Goal: Task Accomplishment & Management: Complete application form

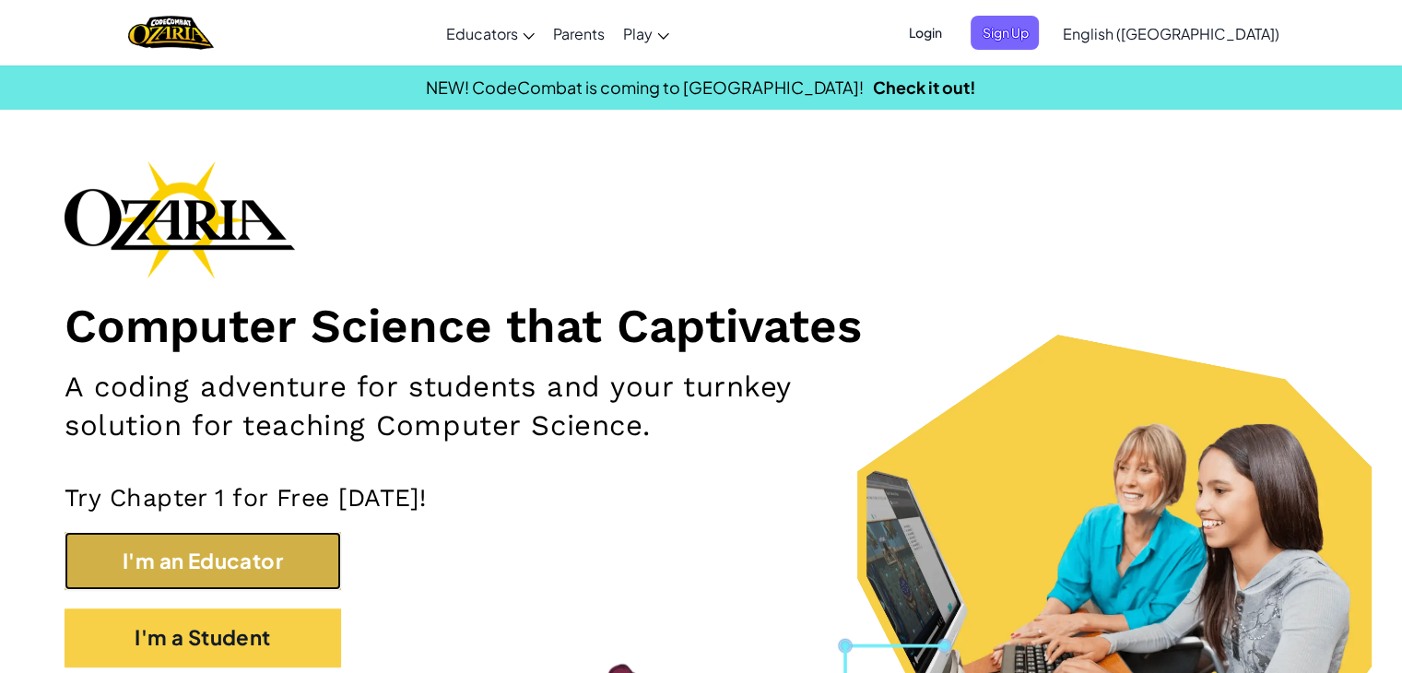
click at [165, 559] on button "I'm an Educator" at bounding box center [203, 561] width 276 height 58
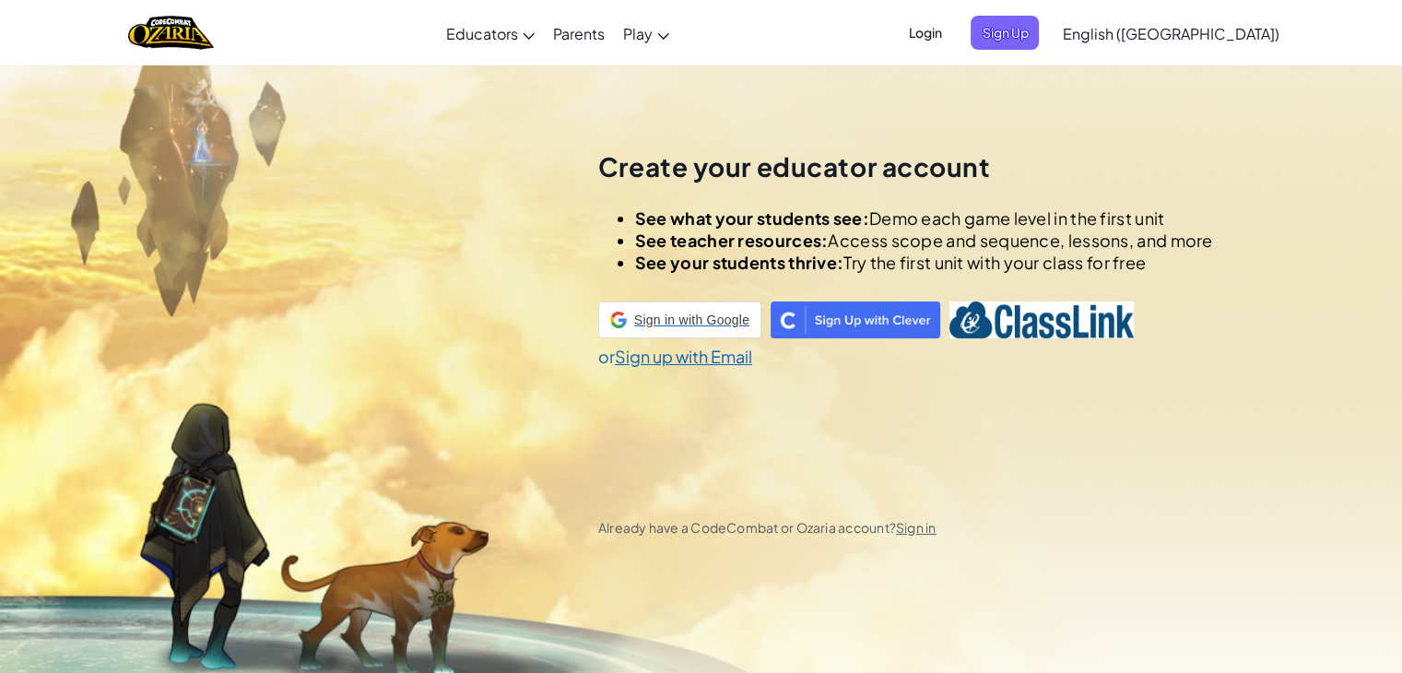
scroll to position [65, 0]
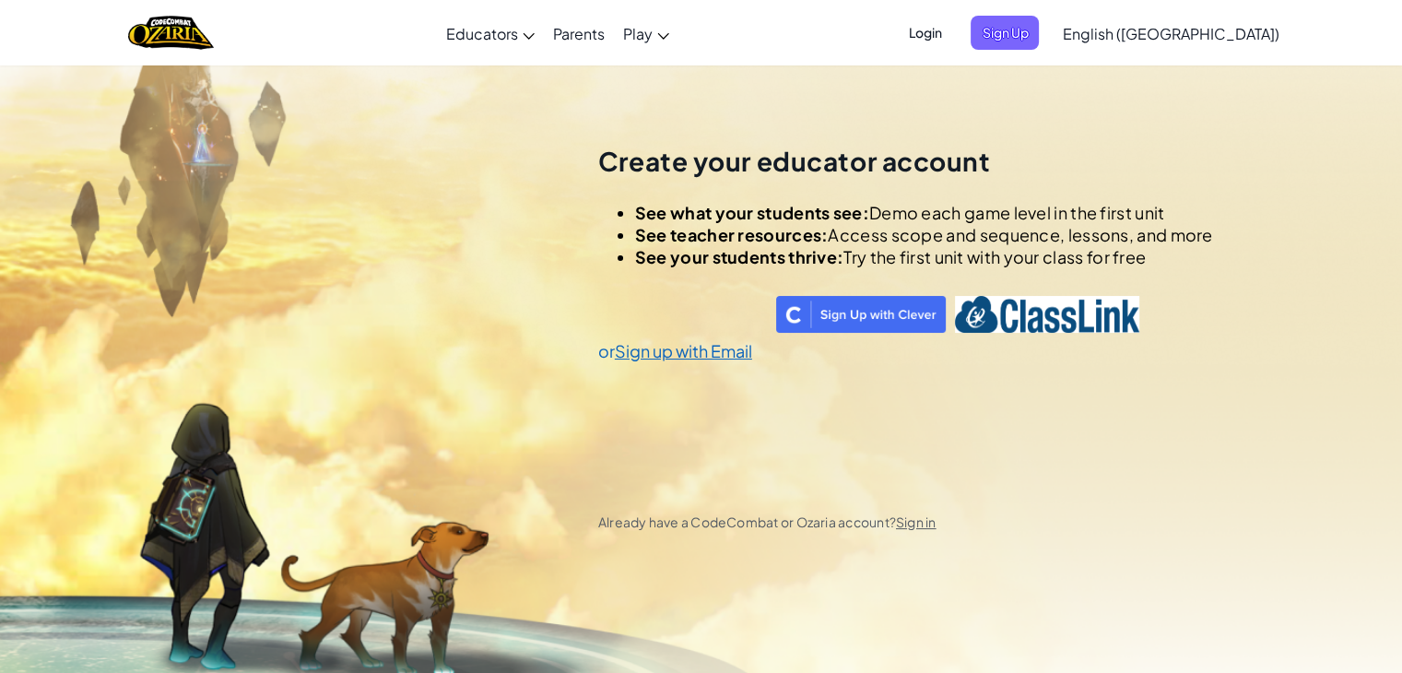
select select "India"
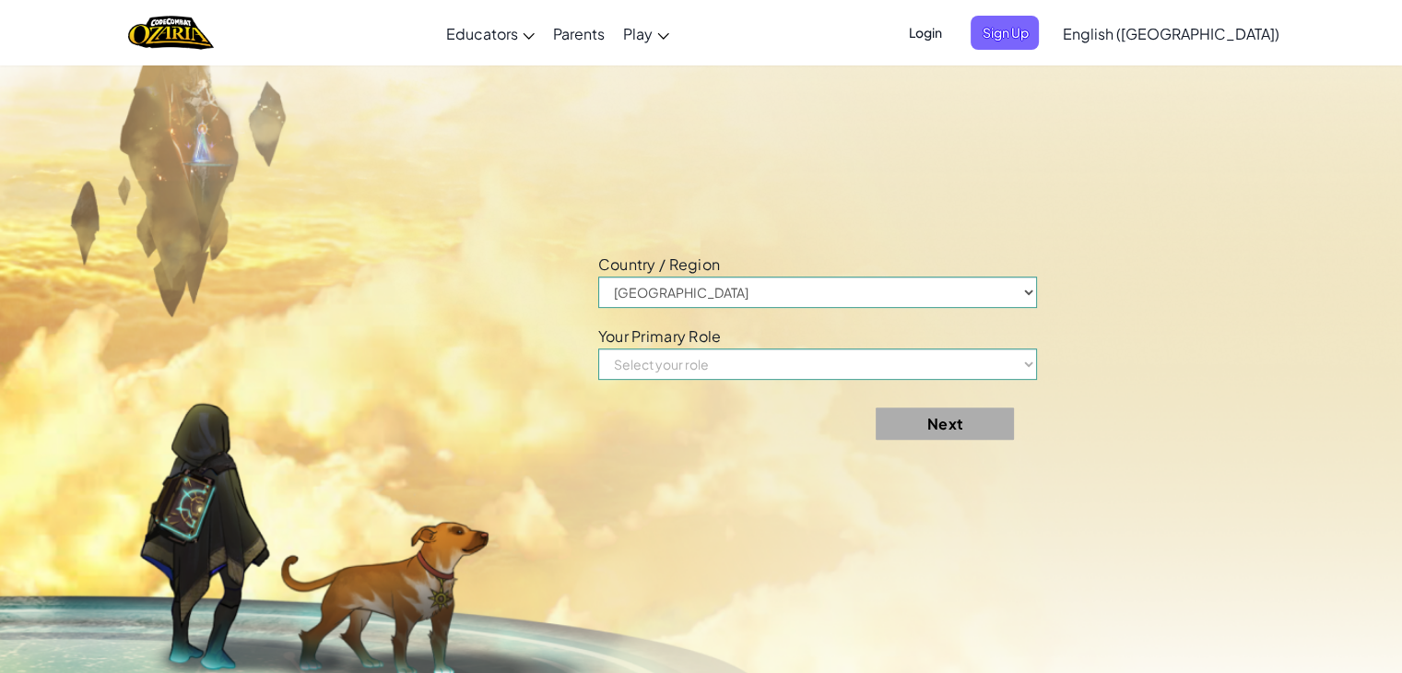
scroll to position [737, 0]
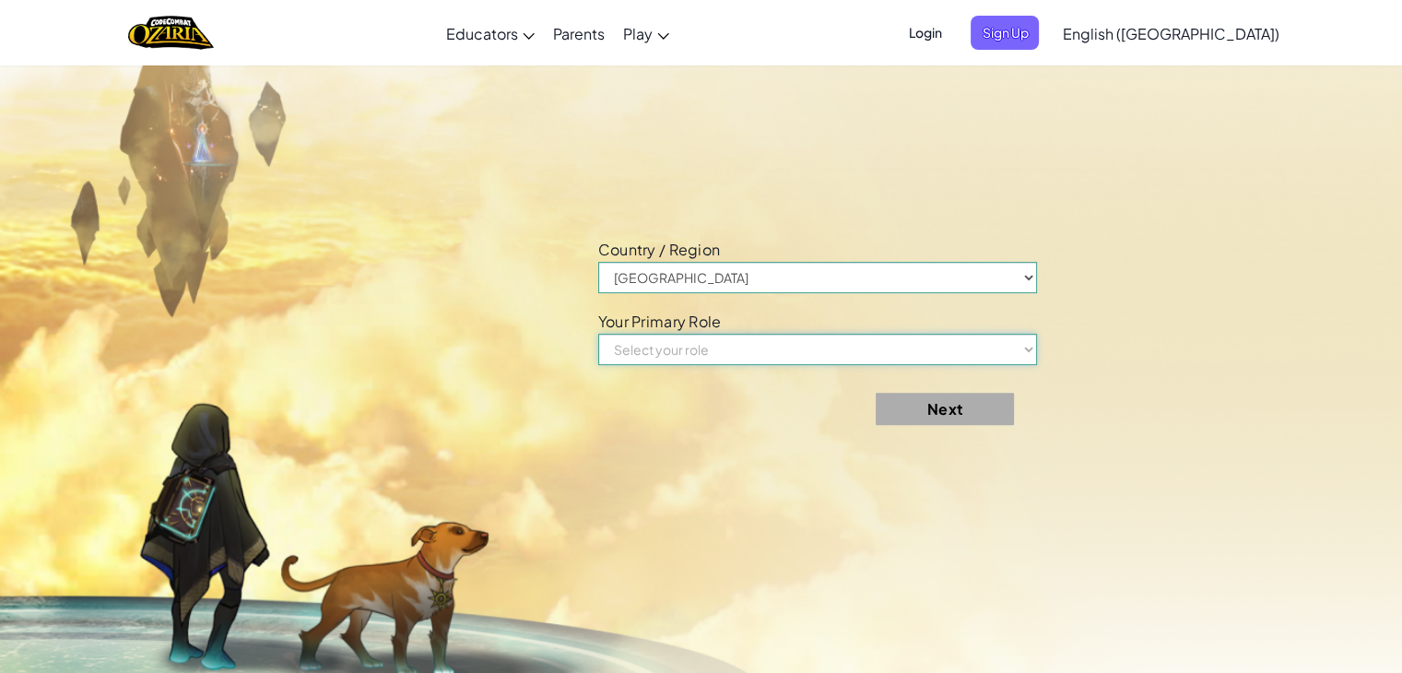
click at [723, 347] on select "Select your role Teacher Parent Principal Technology coordinator Curriculum Spe…" at bounding box center [818, 349] width 440 height 31
select select "Teacher"
click at [604, 334] on select "Select your role Teacher Parent Principal Technology coordinator Curriculum Spe…" at bounding box center [818, 349] width 440 height 31
click at [962, 411] on button "Next" at bounding box center [944, 409] width 138 height 32
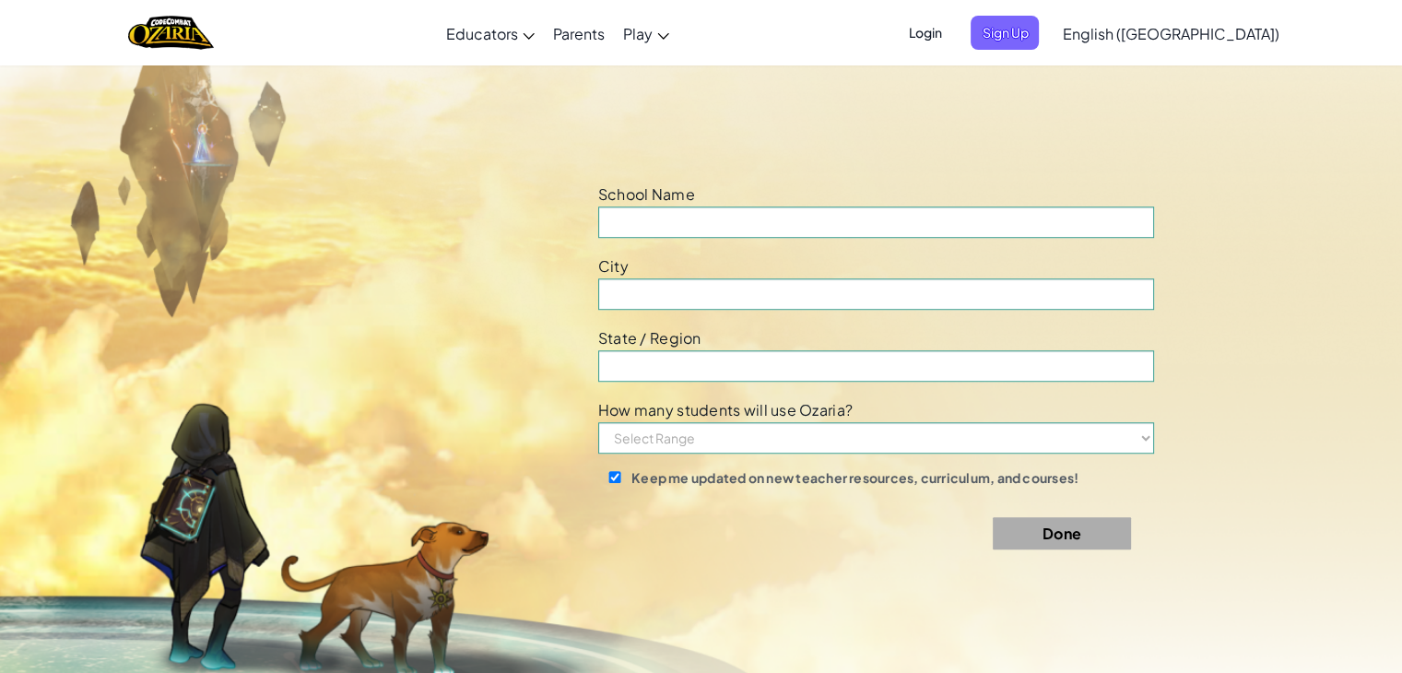
scroll to position [1408, 0]
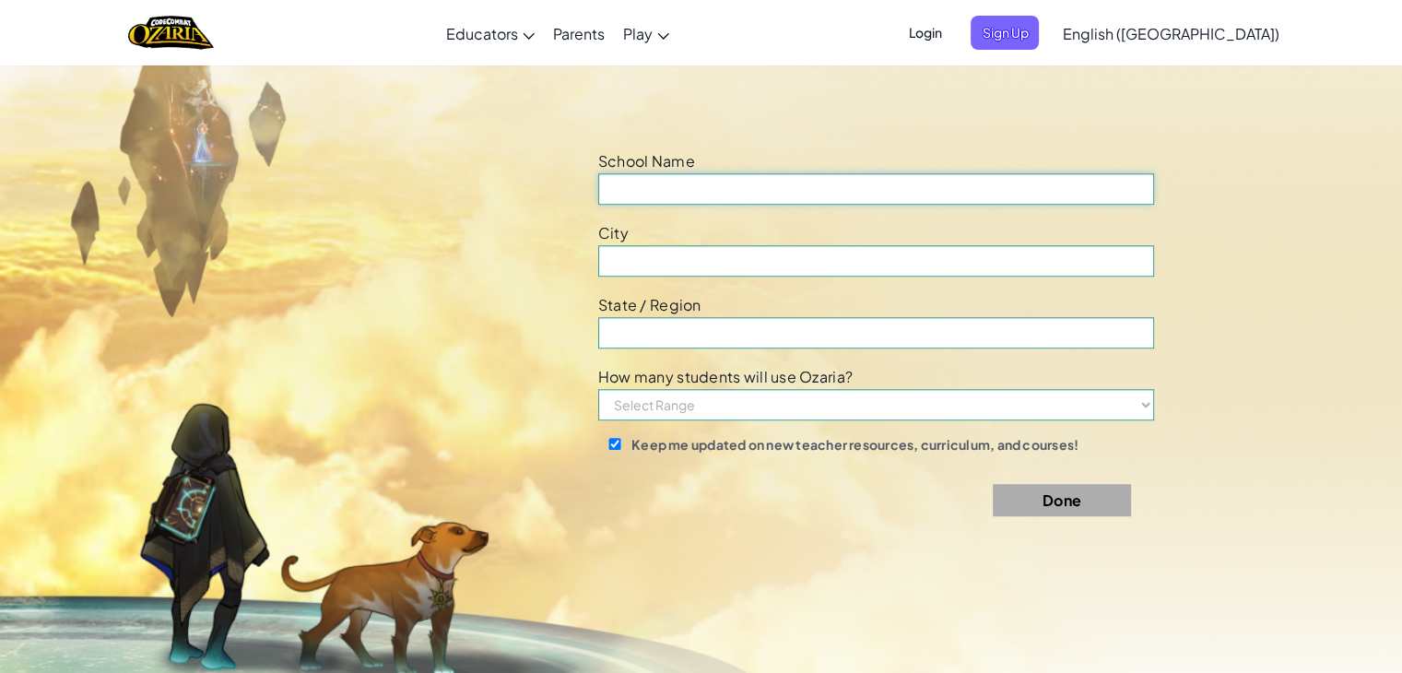
click at [675, 193] on input at bounding box center [876, 188] width 556 height 31
click at [675, 193] on input "B" at bounding box center [876, 188] width 556 height 31
type input "B"
type input "Mentor Match"
click at [678, 259] on input at bounding box center [876, 260] width 556 height 31
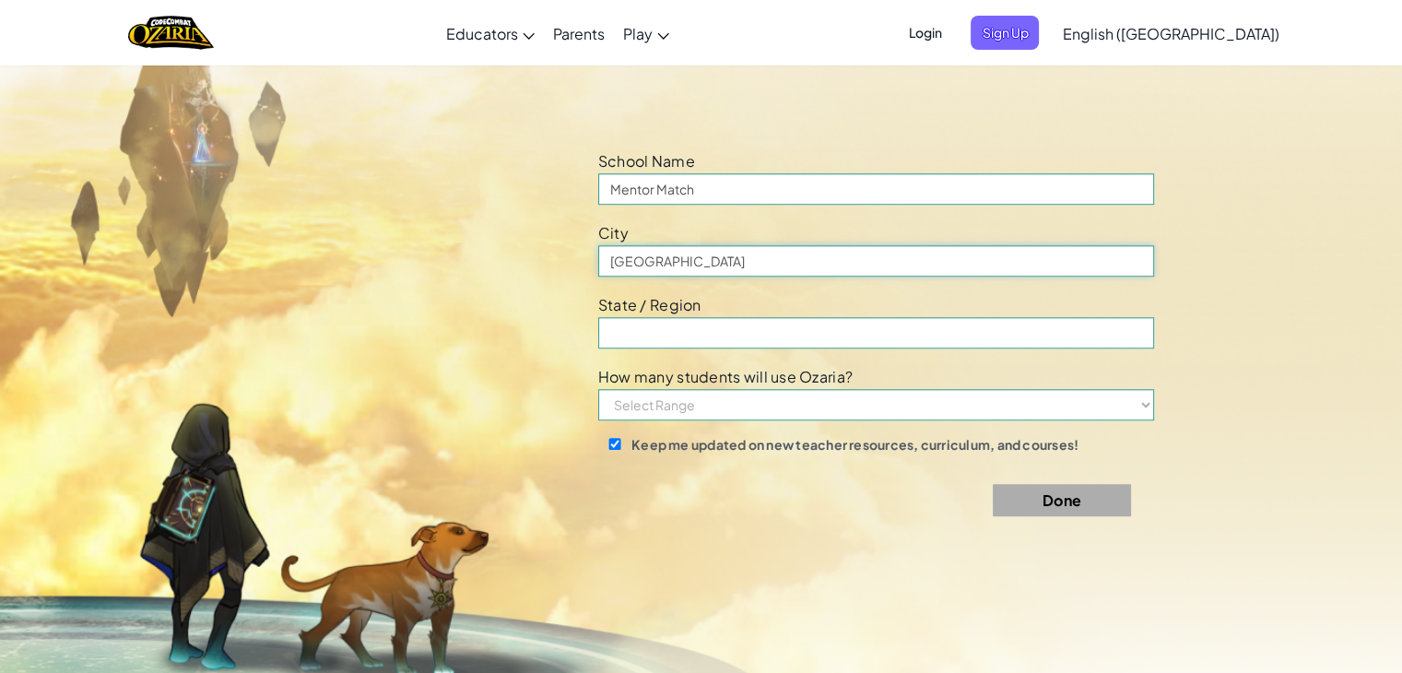
drag, startPoint x: 703, startPoint y: 261, endPoint x: 545, endPoint y: 251, distance: 158.8
type input "Greater noida"
click at [632, 331] on input at bounding box center [876, 332] width 556 height 31
type input "Uttar pradesh"
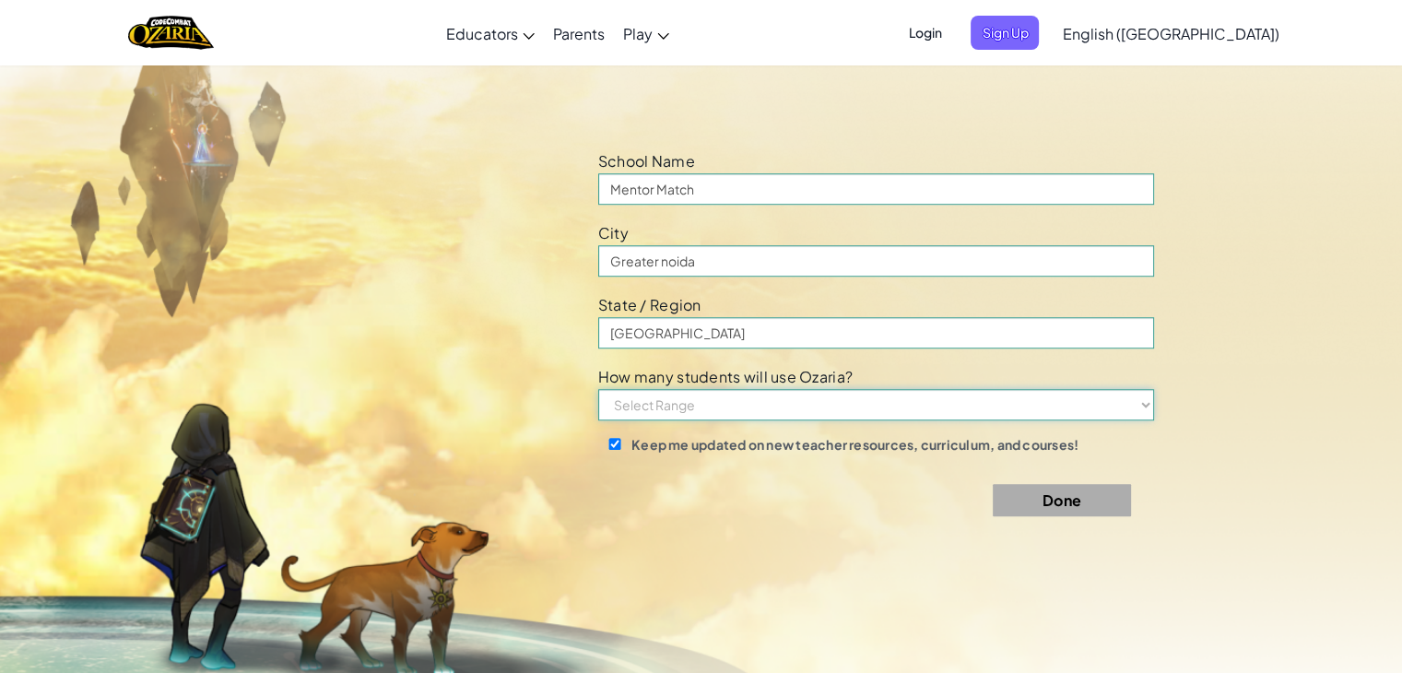
click at [644, 410] on select "Select Range 1-10 11-50 51-100 101-200 201-500 501-1000 1000+" at bounding box center [876, 404] width 556 height 31
select select "1-10"
click at [604, 389] on select "Select Range 1-10 11-50 51-100 101-200 201-500 501-1000 1000+" at bounding box center [876, 404] width 556 height 31
click at [1072, 501] on button "Done" at bounding box center [1062, 500] width 138 height 32
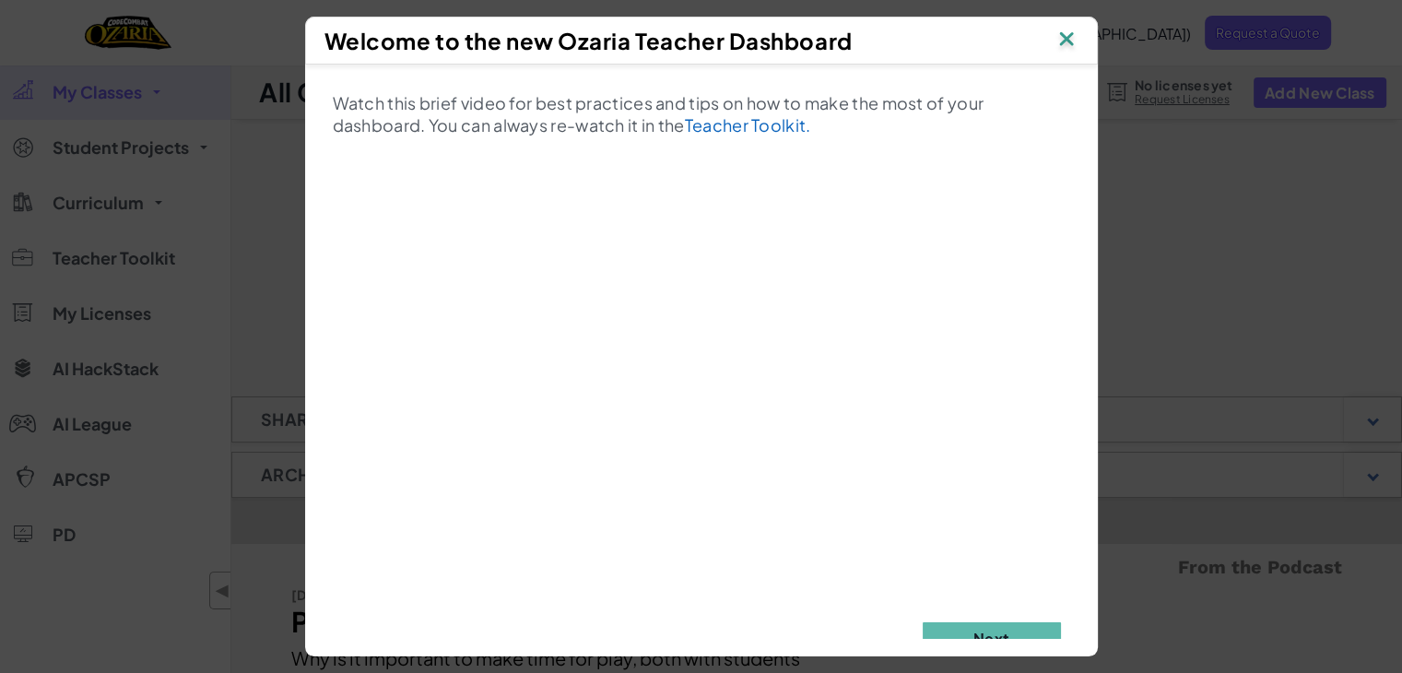
scroll to position [44, 0]
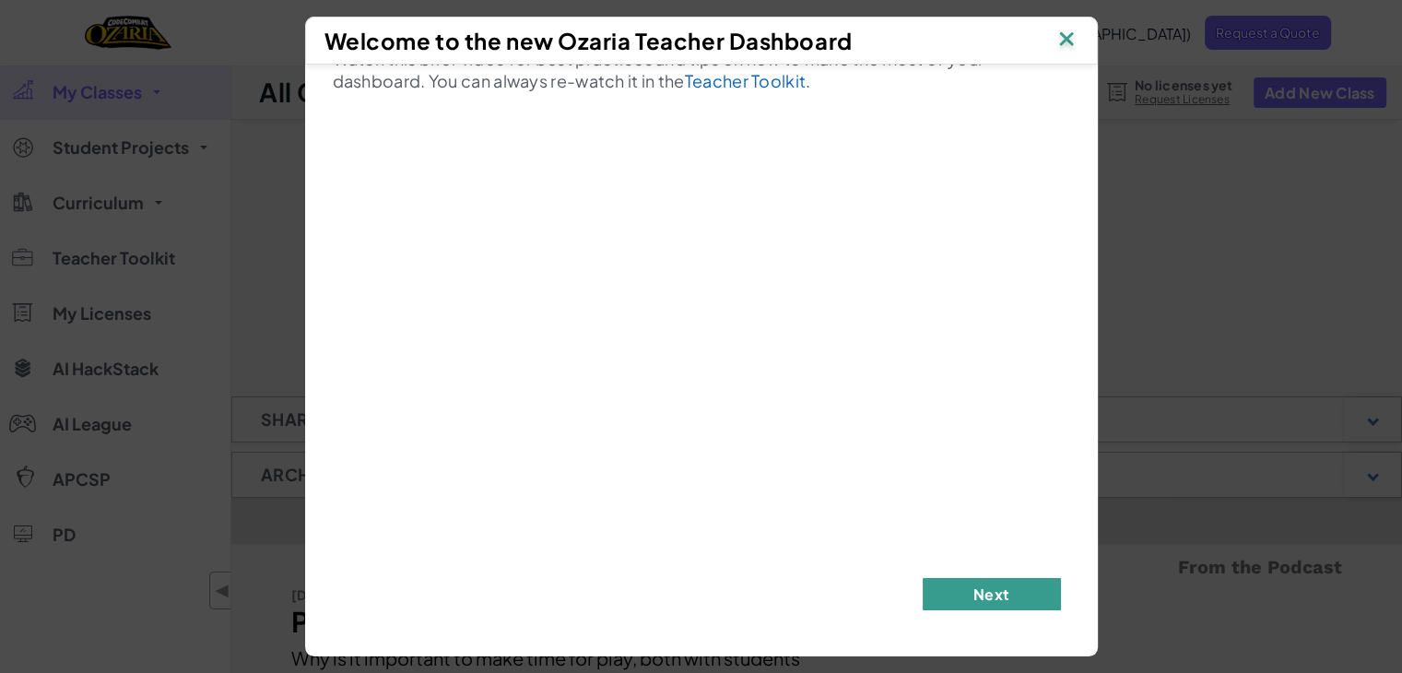
click at [980, 601] on button "Next" at bounding box center [991, 594] width 138 height 32
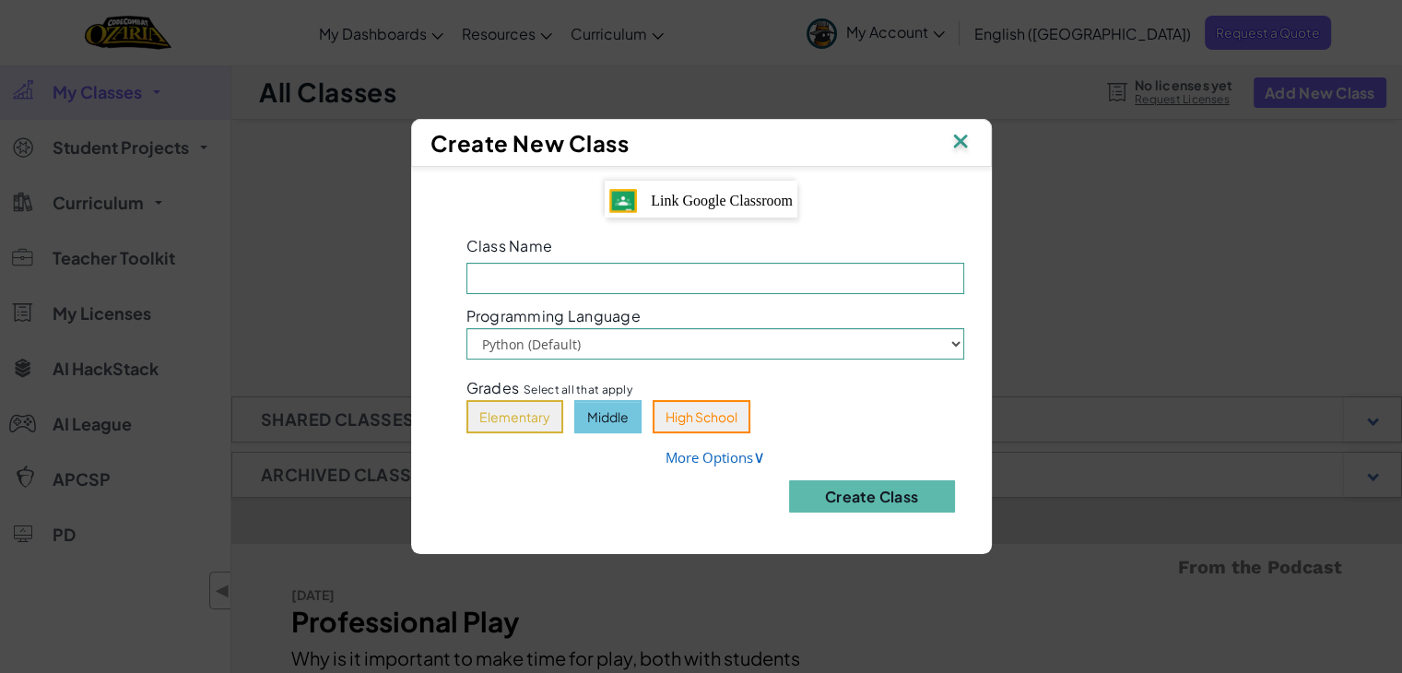
click at [609, 421] on button "Middle" at bounding box center [607, 416] width 67 height 33
click at [700, 456] on link "More Options ∨" at bounding box center [715, 457] width 100 height 18
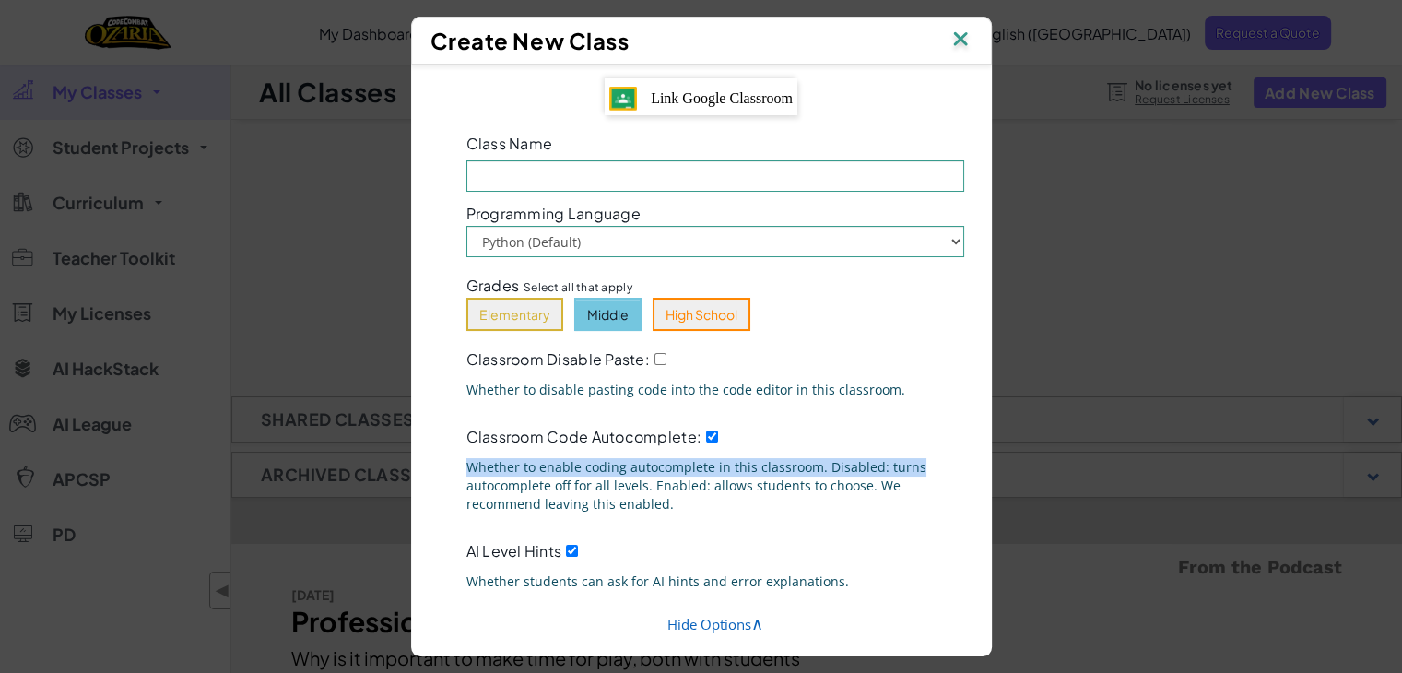
drag, startPoint x: 982, startPoint y: 440, endPoint x: 987, endPoint y: 458, distance: 19.0
click at [987, 458] on div "Link Google Classroom Class Name Field is required Programming Language Python …" at bounding box center [701, 351] width 581 height 573
click at [933, 429] on div "Classroom Code Autocomplete: Whether to enable coding autocomplete in this clas…" at bounding box center [714, 472] width 525 height 100
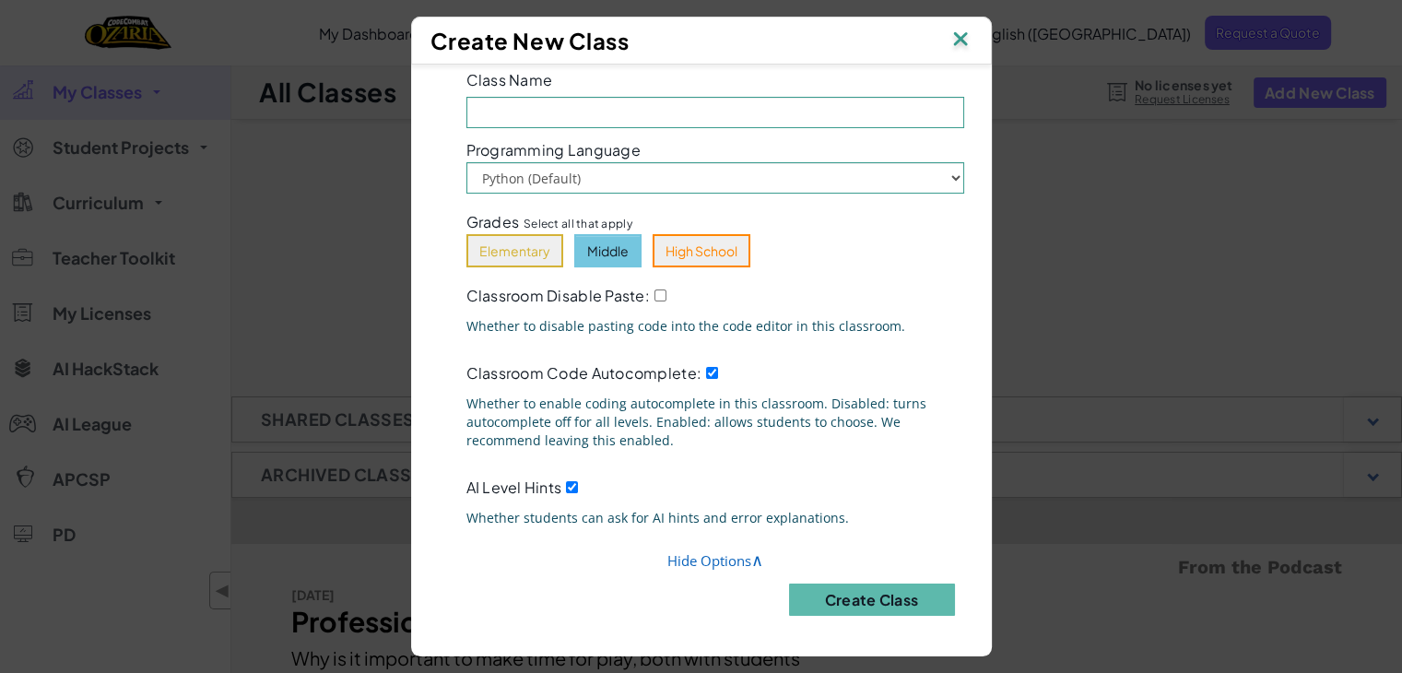
scroll to position [79, 0]
click at [693, 550] on link "Hide Options ∧" at bounding box center [715, 559] width 96 height 18
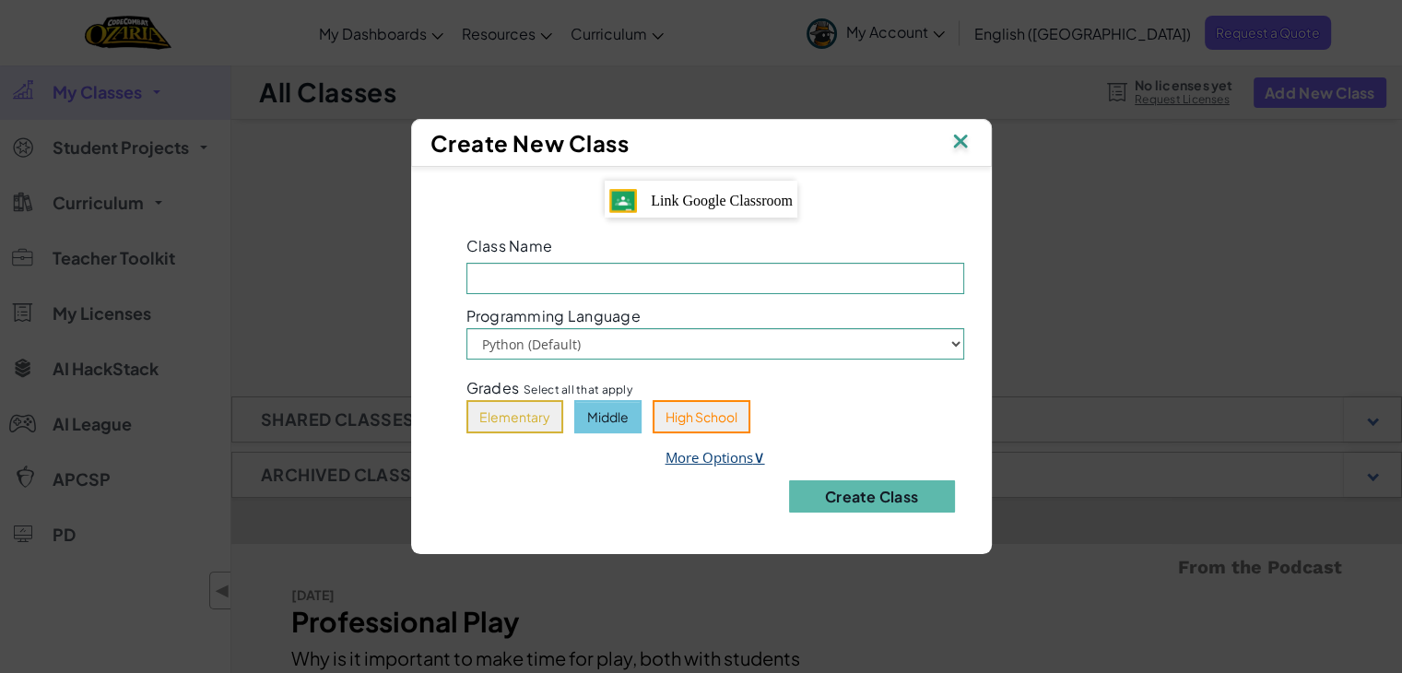
scroll to position [0, 0]
click at [666, 284] on input "Class Name Field is required" at bounding box center [715, 278] width 498 height 31
type input "Python"
click at [833, 505] on button "Create Class" at bounding box center [872, 496] width 166 height 32
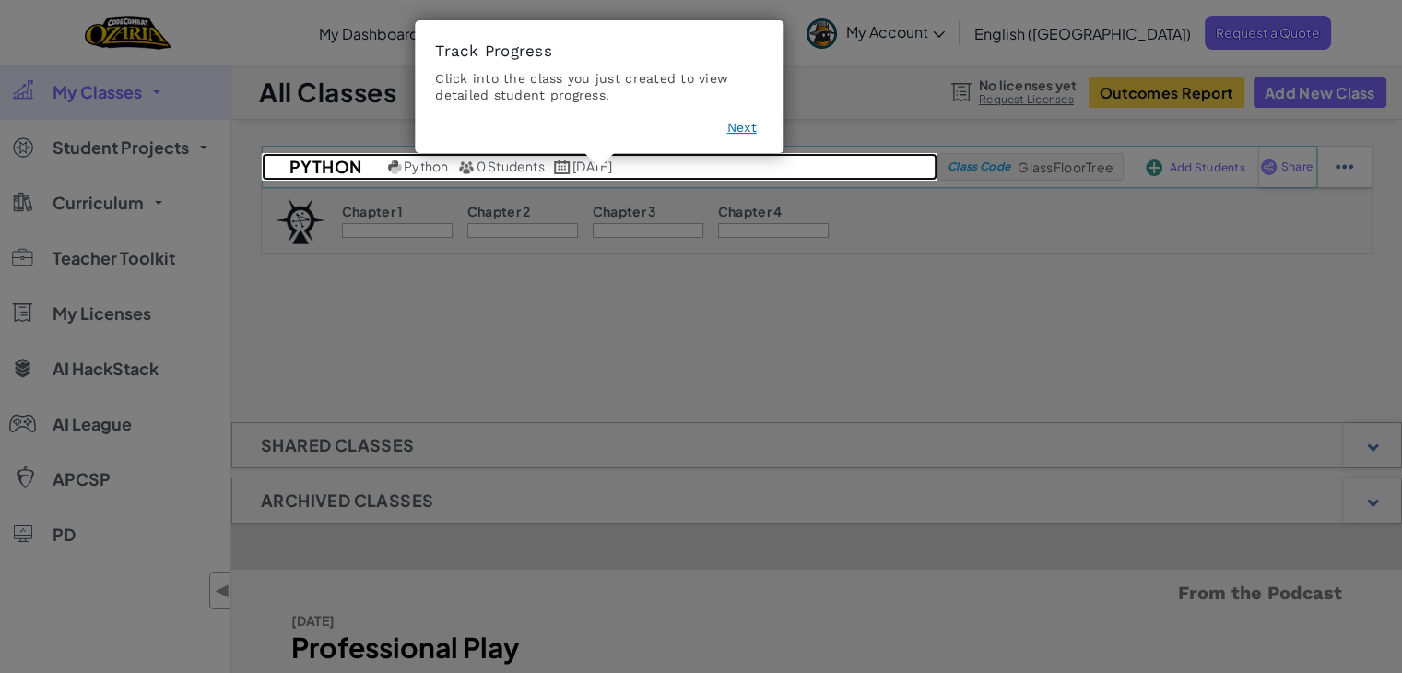
click at [508, 170] on span "0 Students" at bounding box center [510, 166] width 68 height 17
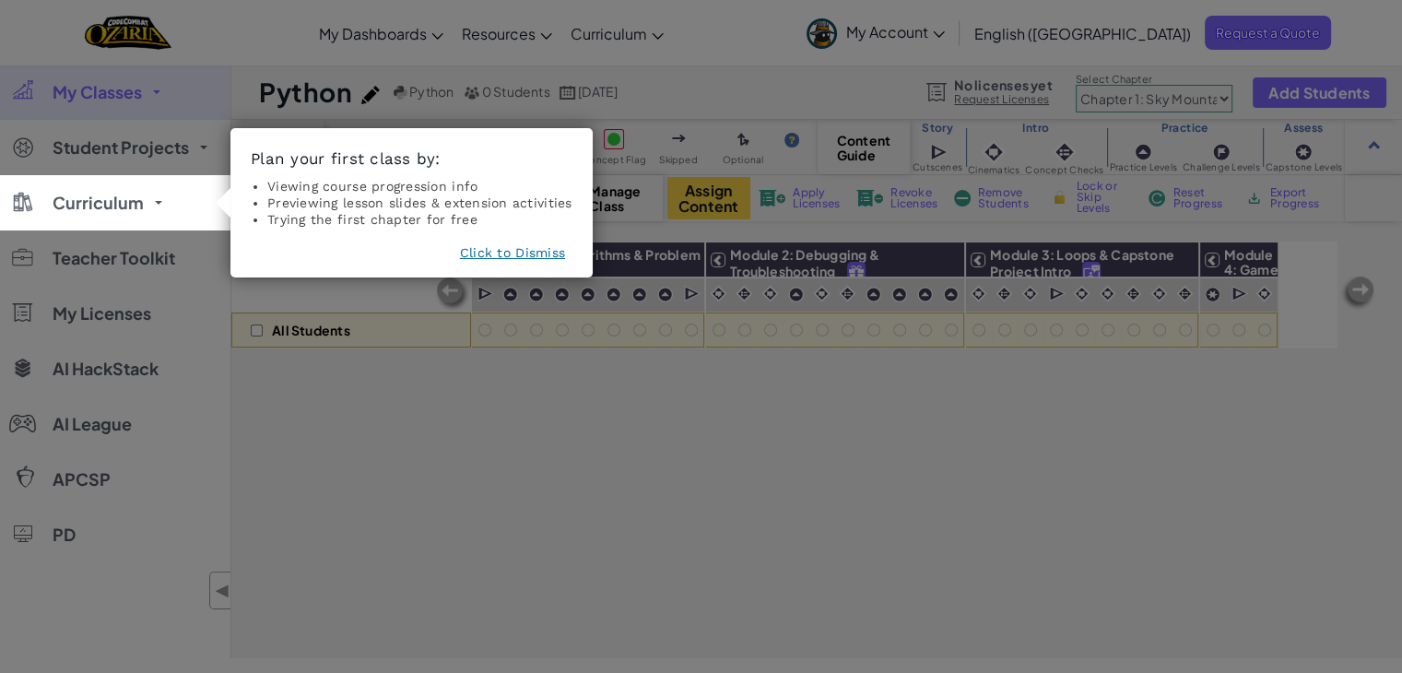
click at [520, 255] on button "Click to Dismiss" at bounding box center [512, 252] width 105 height 18
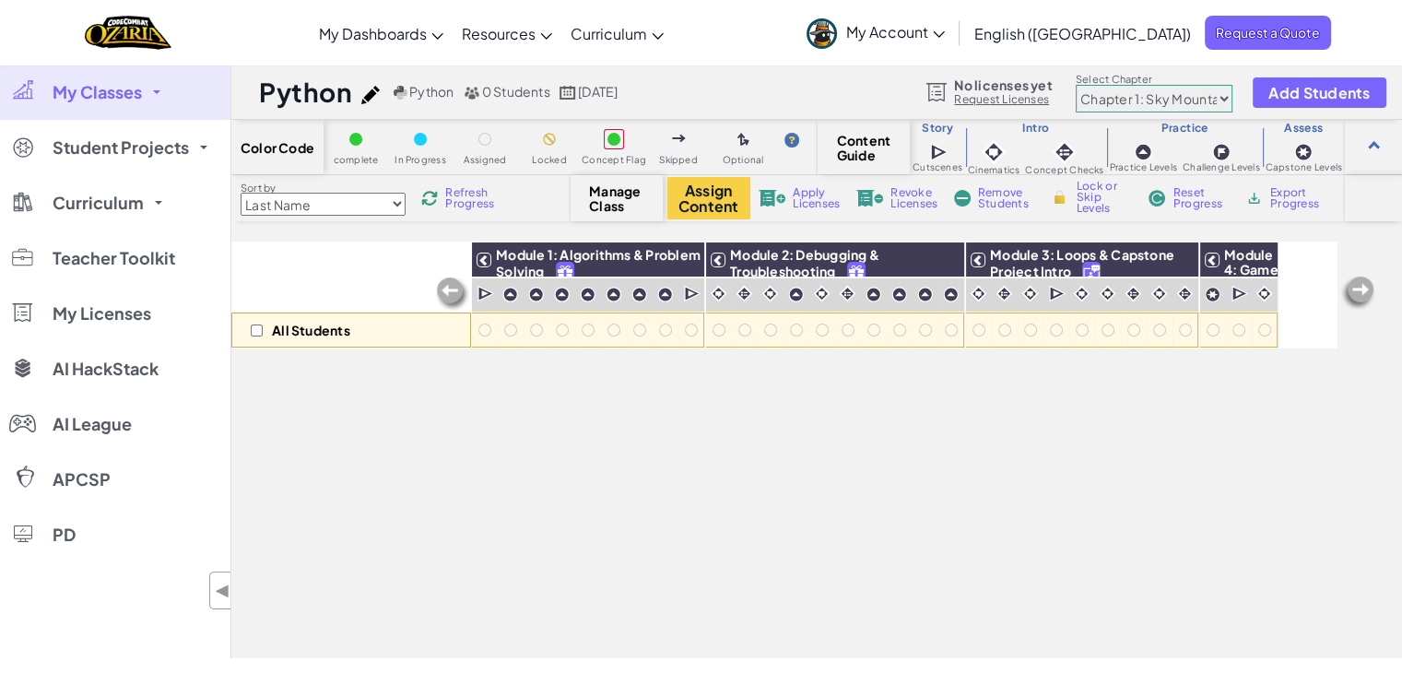
click at [1364, 290] on img at bounding box center [1357, 293] width 37 height 37
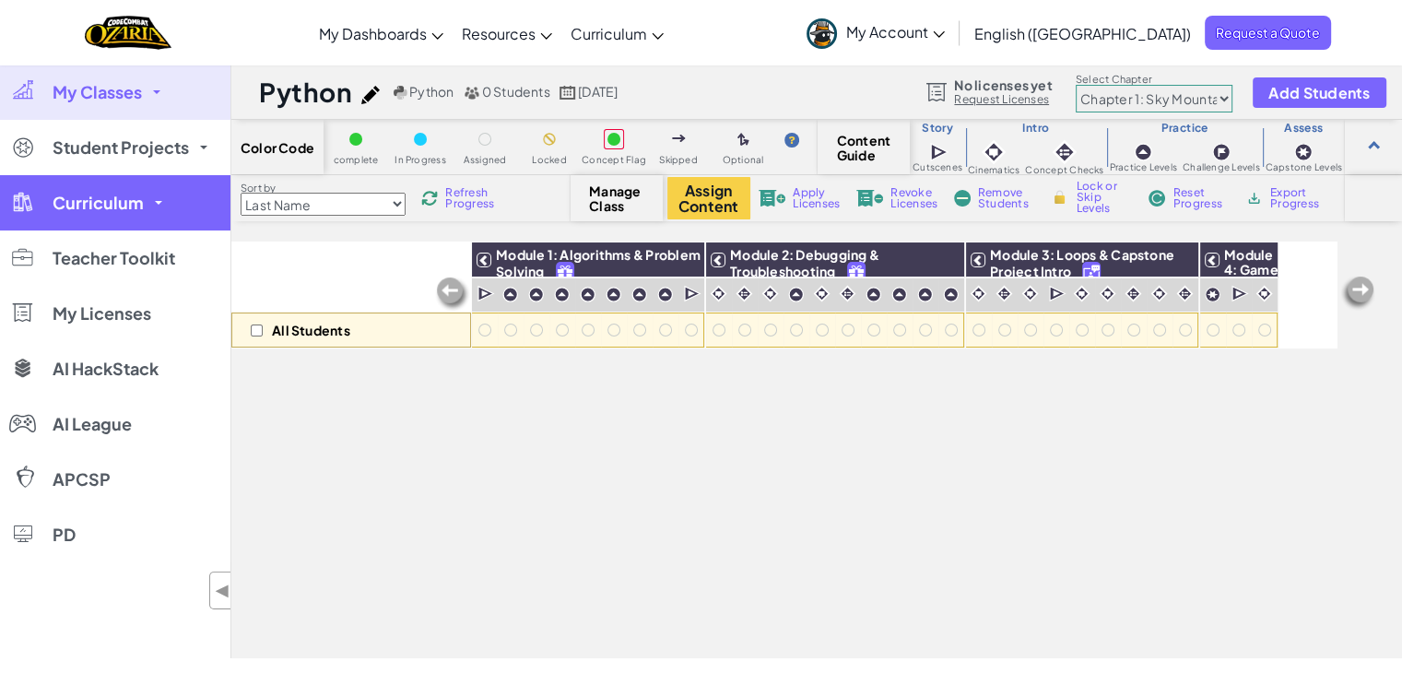
click at [162, 206] on link "Curriculum" at bounding box center [115, 202] width 230 height 55
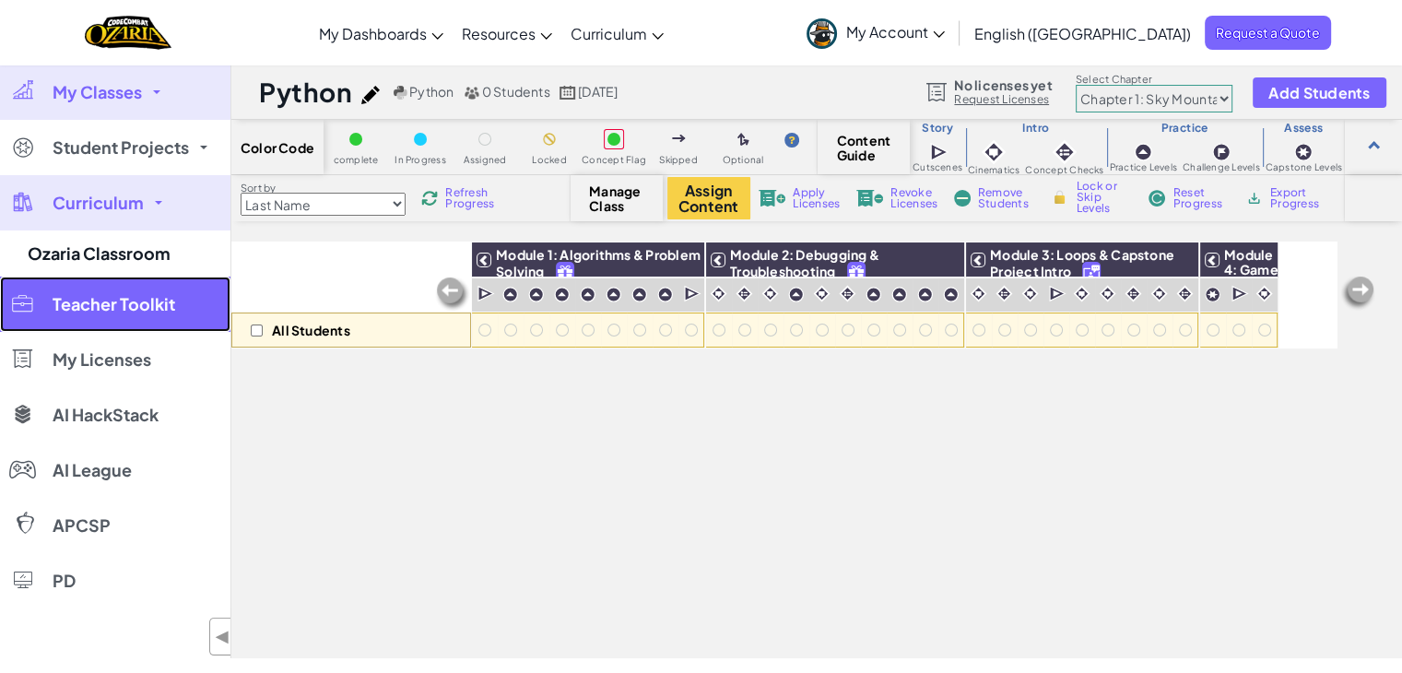
click at [159, 300] on span "Teacher Toolkit" at bounding box center [114, 304] width 123 height 17
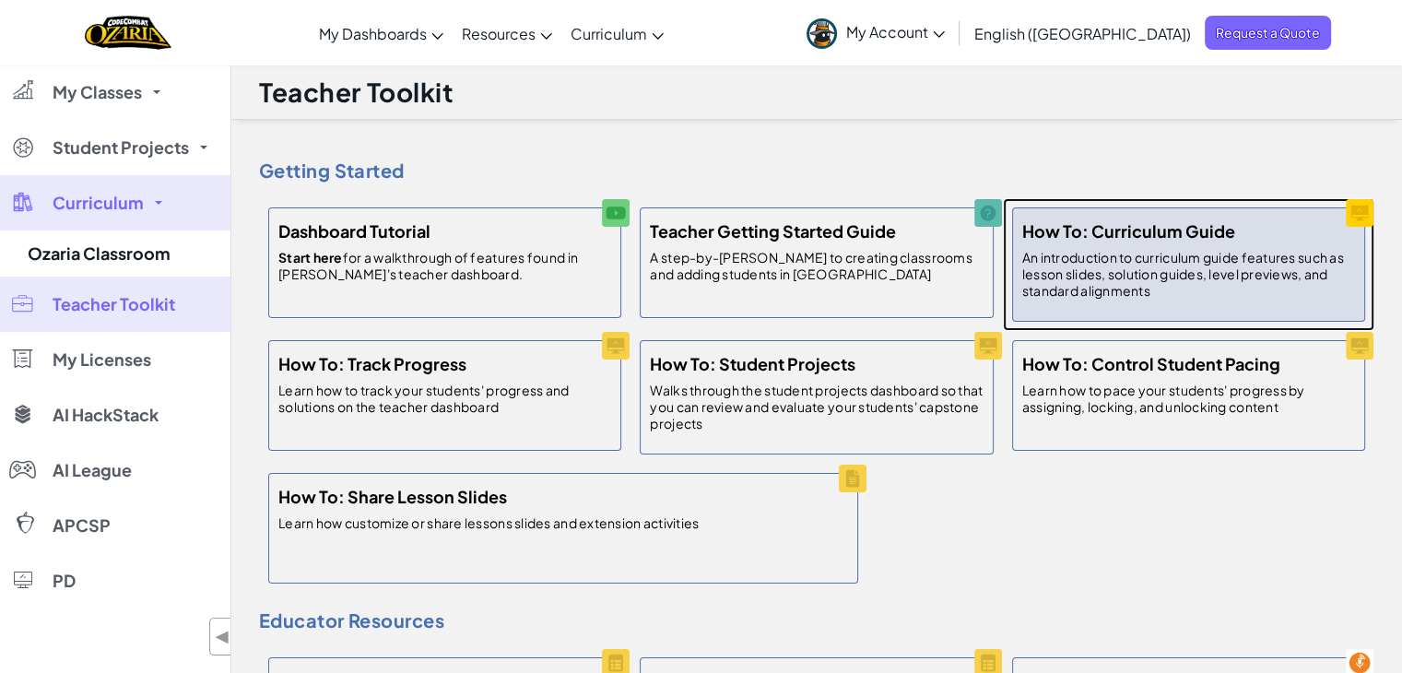
click at [1058, 287] on p "An introduction to curriculum guide features such as lesson slides, solution gu…" at bounding box center [1188, 274] width 333 height 50
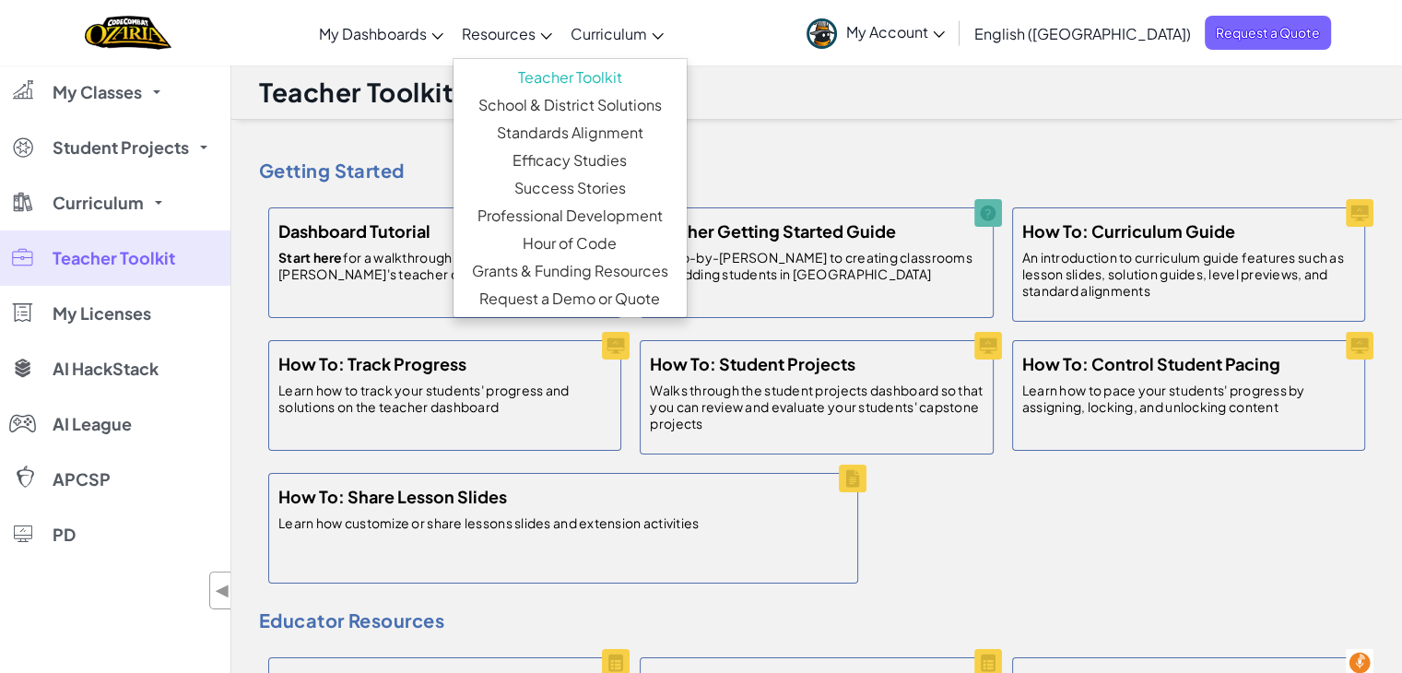
click at [535, 34] on span "Resources" at bounding box center [499, 33] width 74 height 19
click at [427, 36] on span "My Dashboards" at bounding box center [373, 33] width 108 height 19
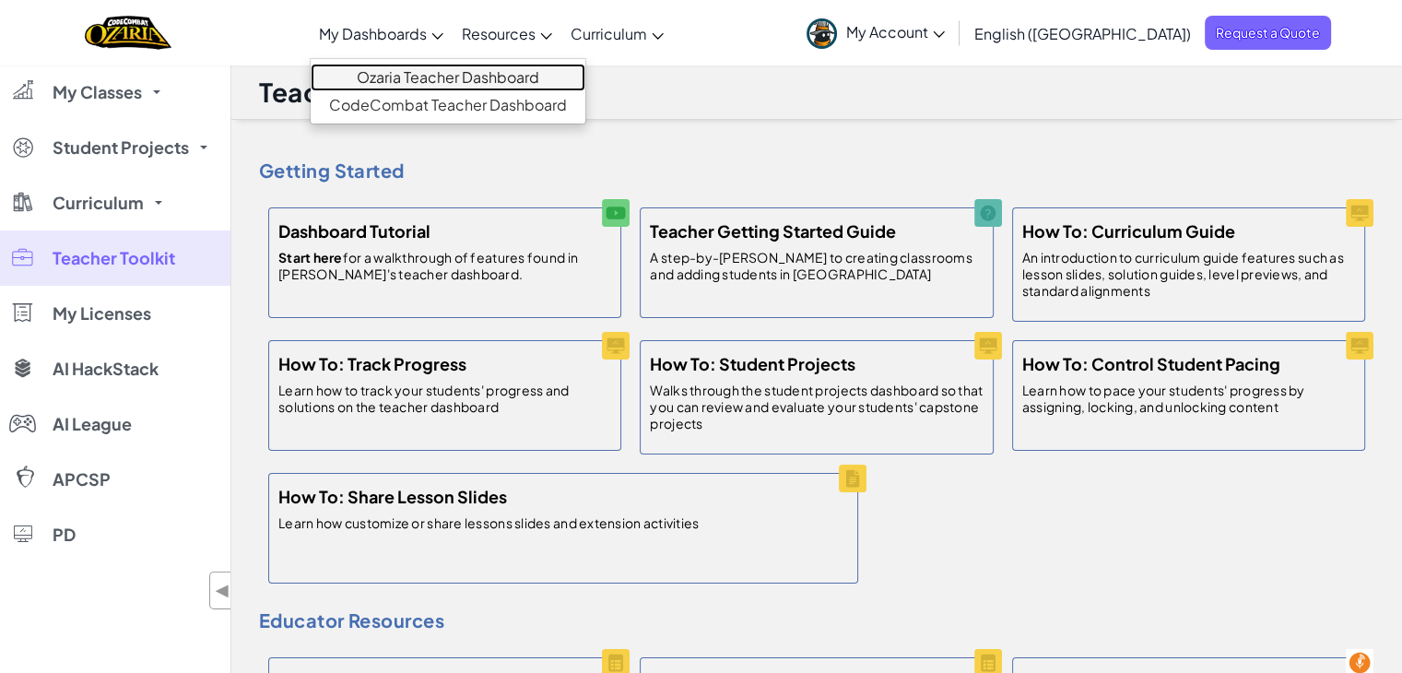
click at [446, 79] on link "Ozaria Teacher Dashboard" at bounding box center [448, 78] width 275 height 28
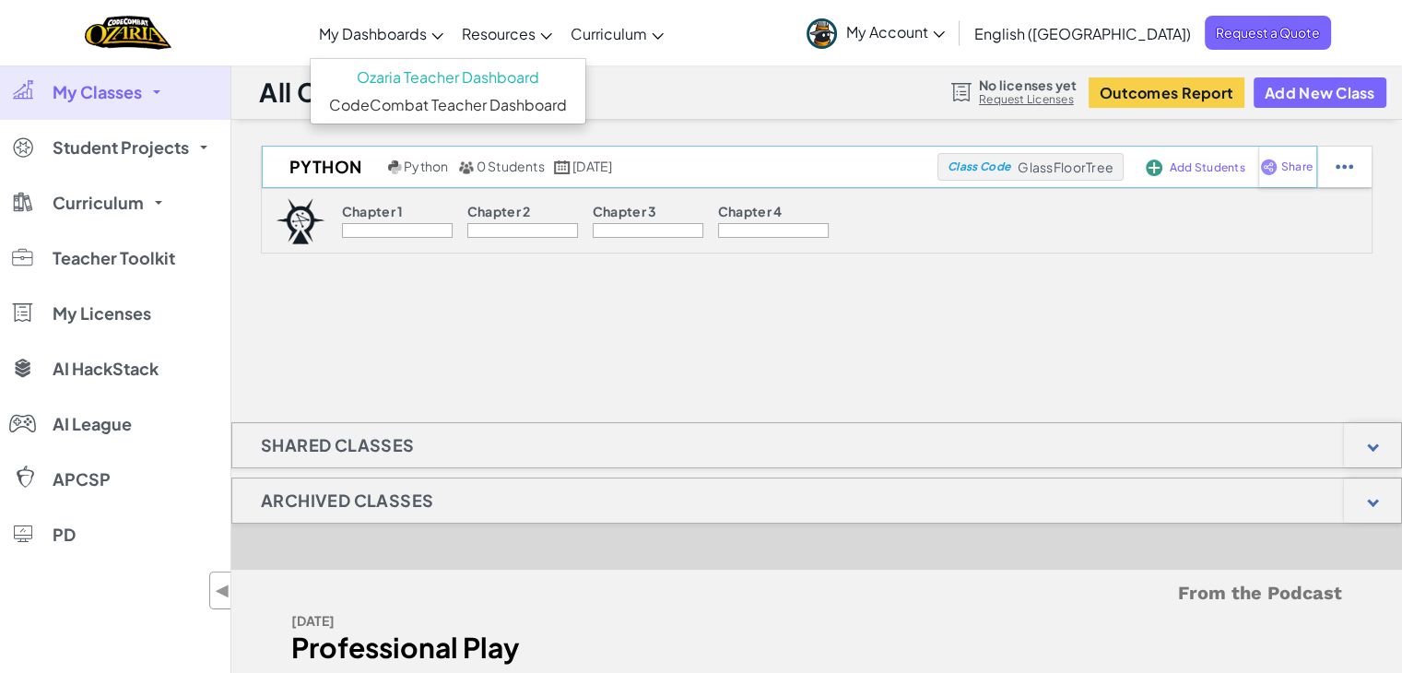
click at [1157, 174] on img at bounding box center [1153, 167] width 17 height 17
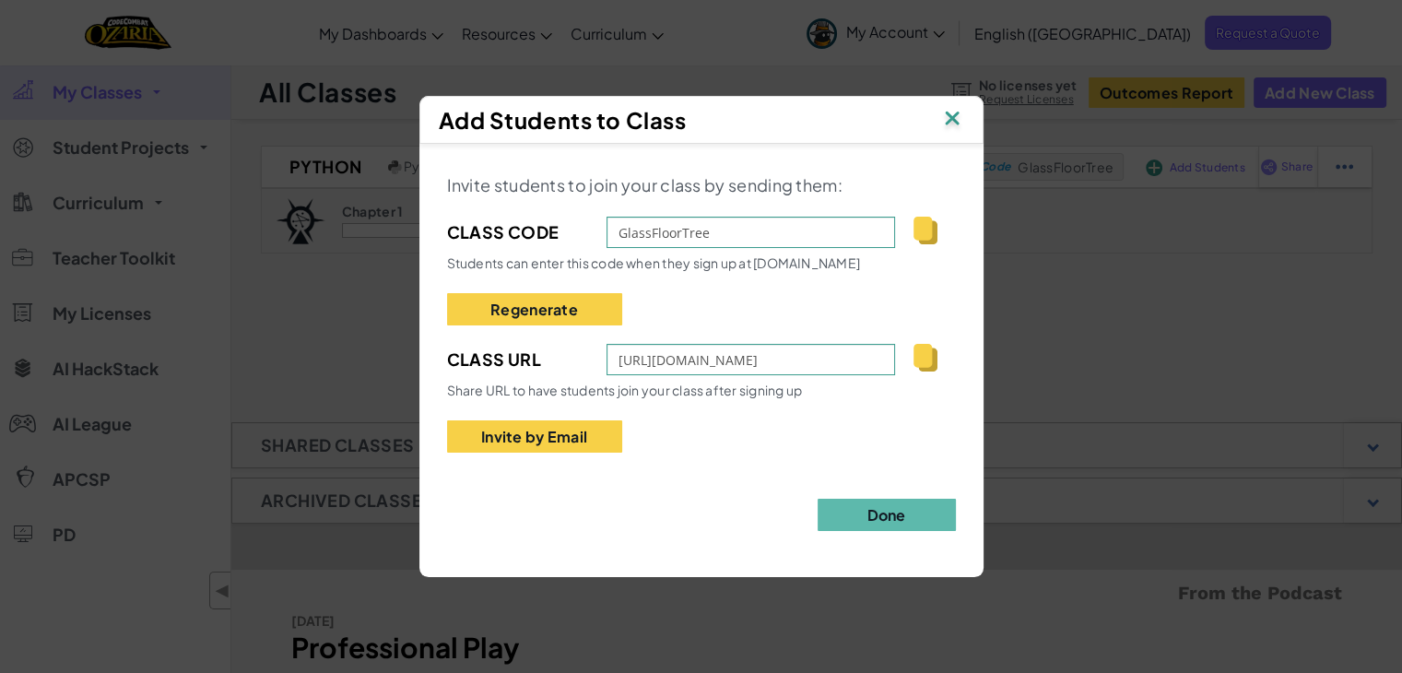
click at [947, 115] on img at bounding box center [952, 120] width 24 height 28
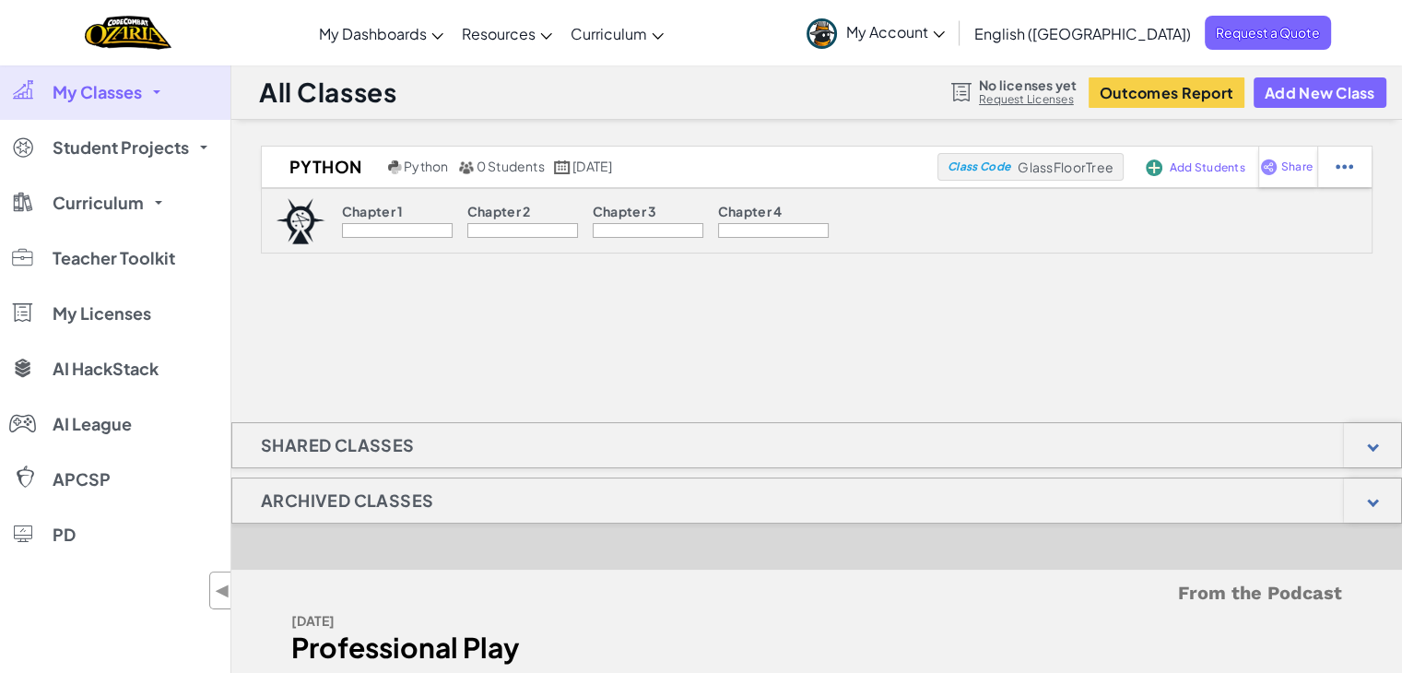
click at [393, 231] on div at bounding box center [397, 230] width 111 height 15
click at [379, 211] on p "Chapter 1" at bounding box center [373, 211] width 62 height 15
click at [302, 218] on img at bounding box center [301, 221] width 50 height 46
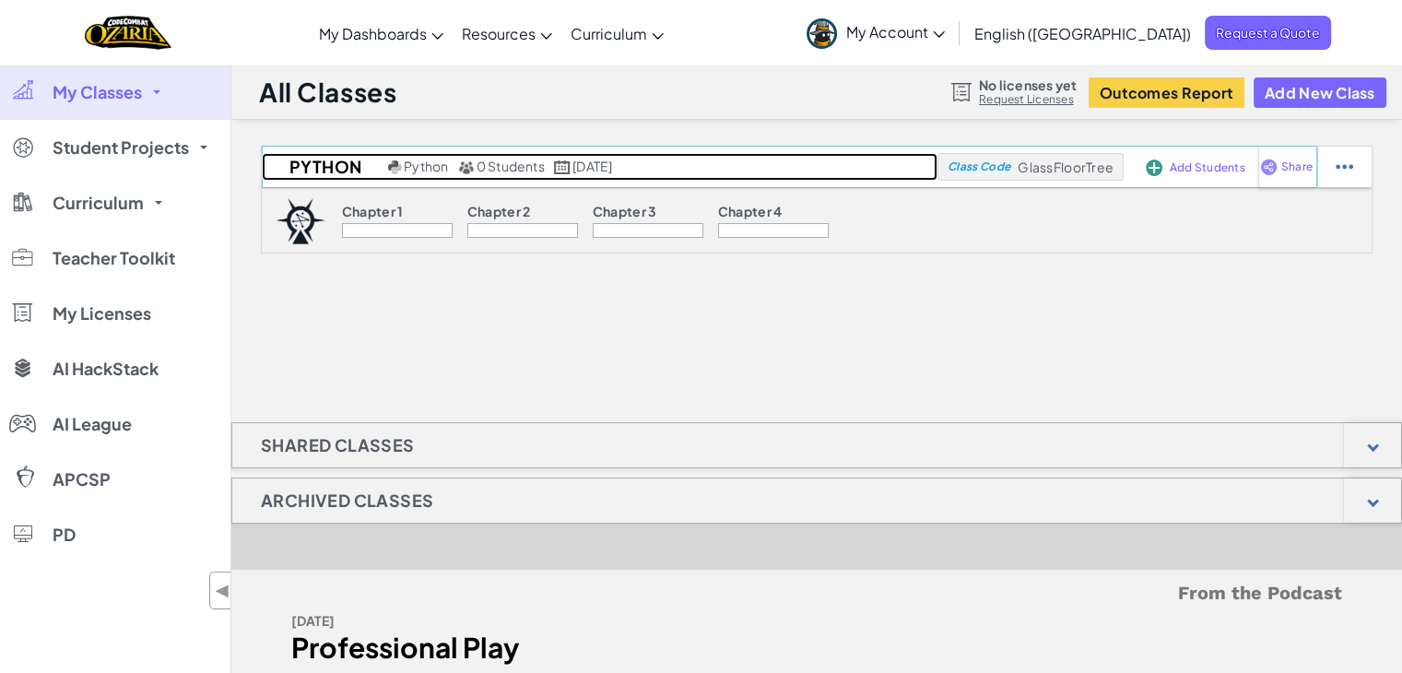
click at [330, 176] on h2 "Python" at bounding box center [323, 167] width 122 height 28
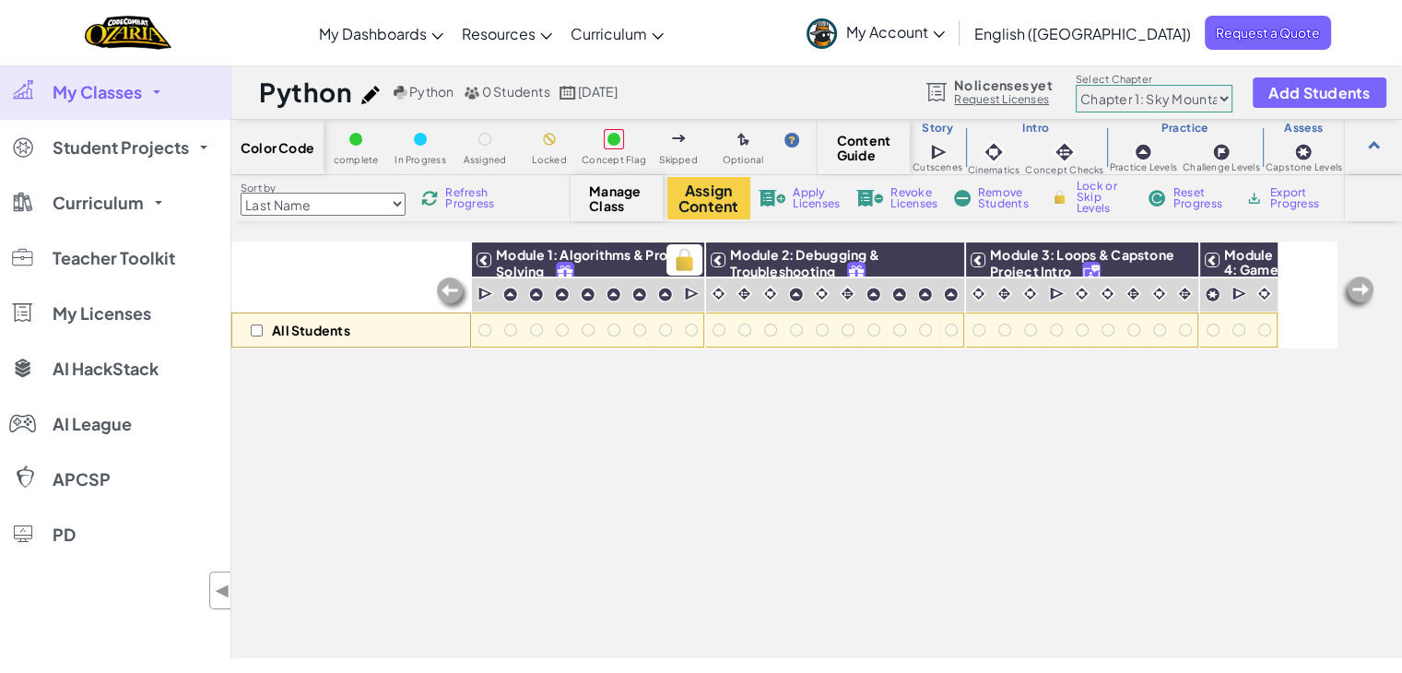
click at [518, 257] on span "Module 1: Algorithms & Problem Solving" at bounding box center [598, 262] width 205 height 33
click at [689, 263] on img at bounding box center [684, 260] width 32 height 28
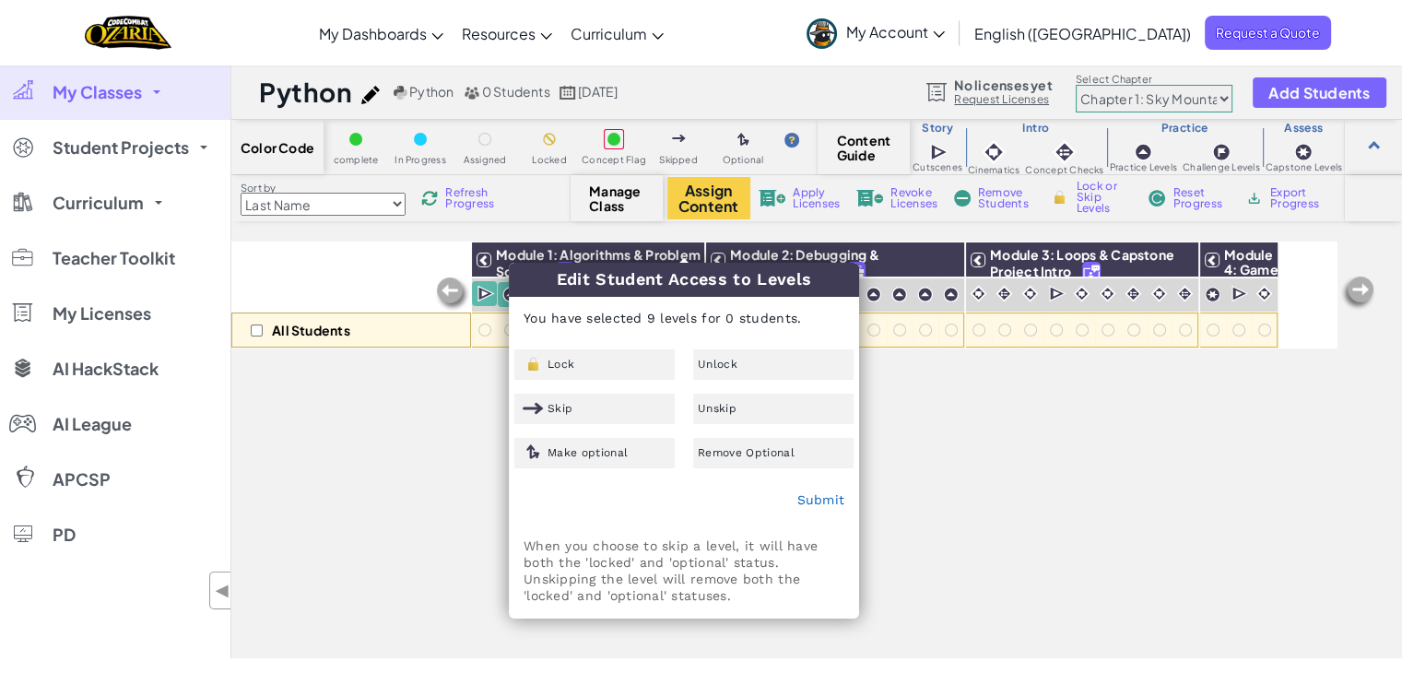
click at [915, 513] on div "All Students Module 1: Algorithms & Problem Solving Module 2: Debugging & Troub…" at bounding box center [784, 347] width 1106 height 581
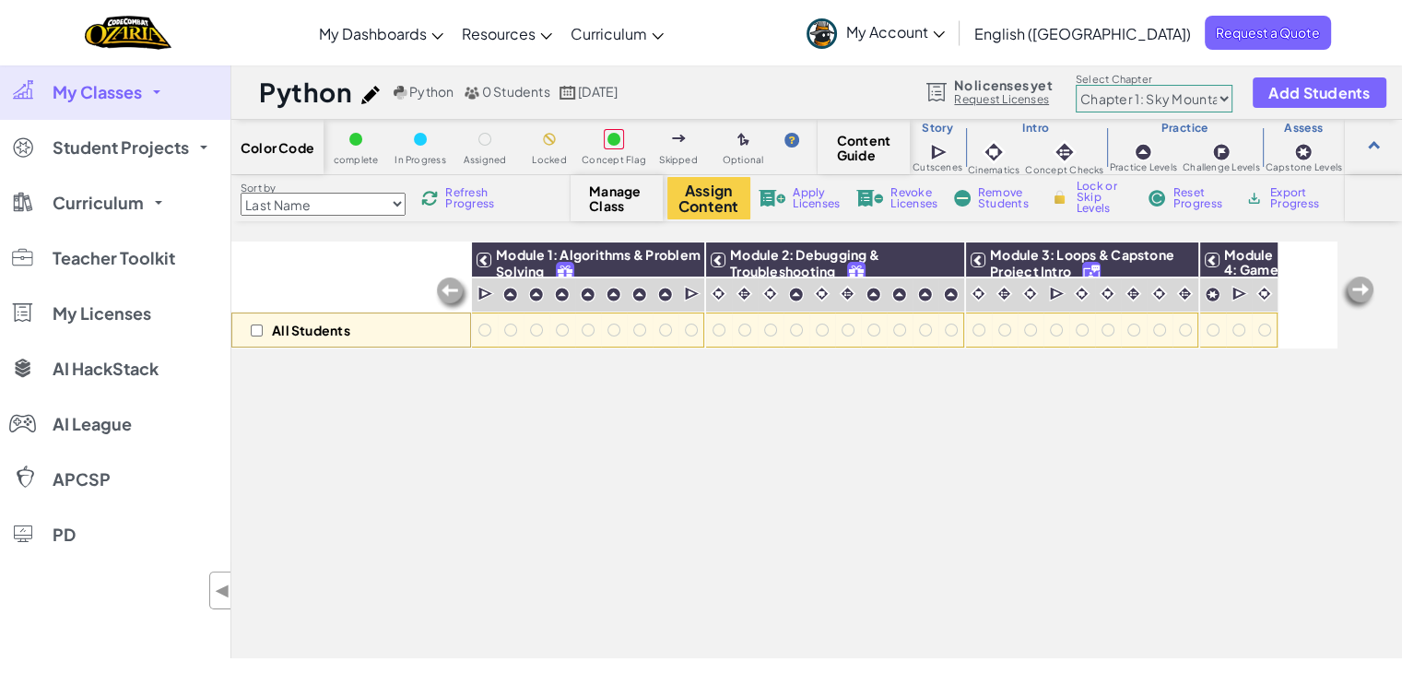
click at [1227, 100] on select "Chapter 1: Sky Mountain Chapter 2: The Moon Dancers Chapter 3: The Phoenix Land…" at bounding box center [1153, 99] width 157 height 28
click at [257, 329] on input "checkbox" at bounding box center [257, 330] width 12 height 12
checkbox input "false"
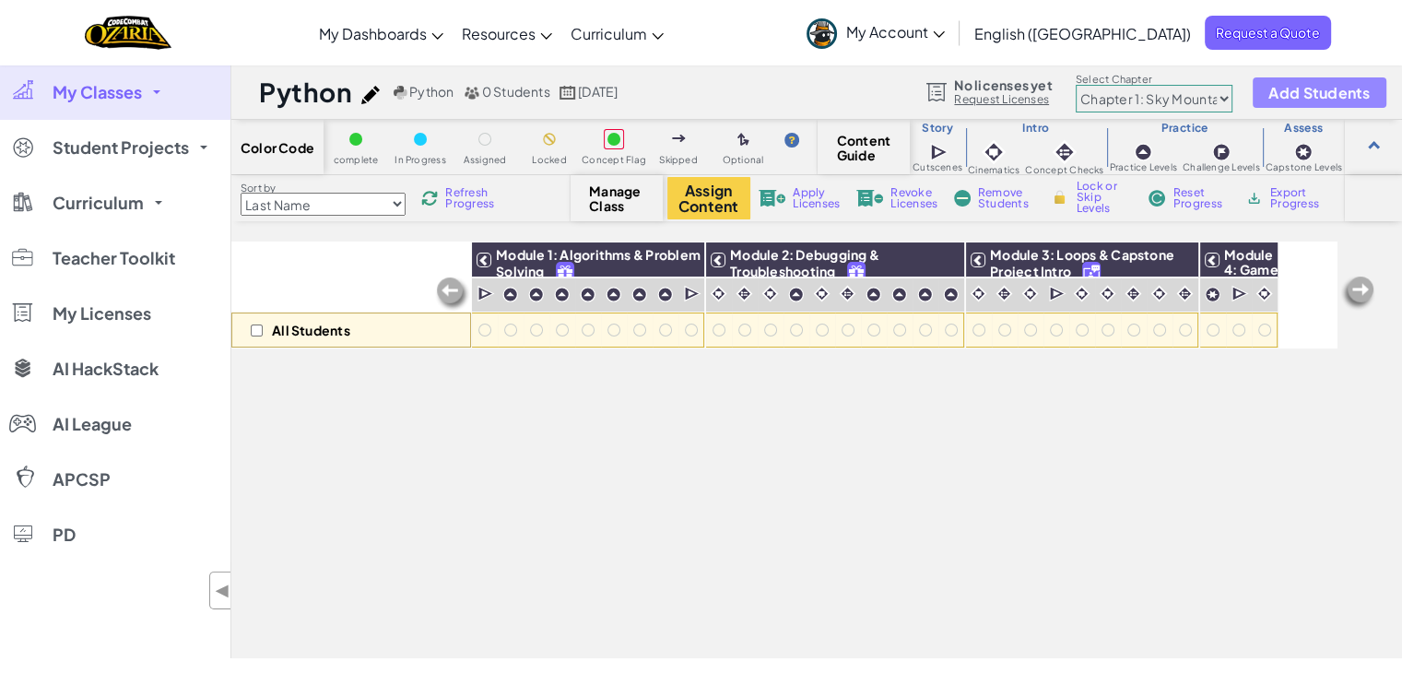
click at [1327, 98] on span "Add Students" at bounding box center [1318, 93] width 101 height 16
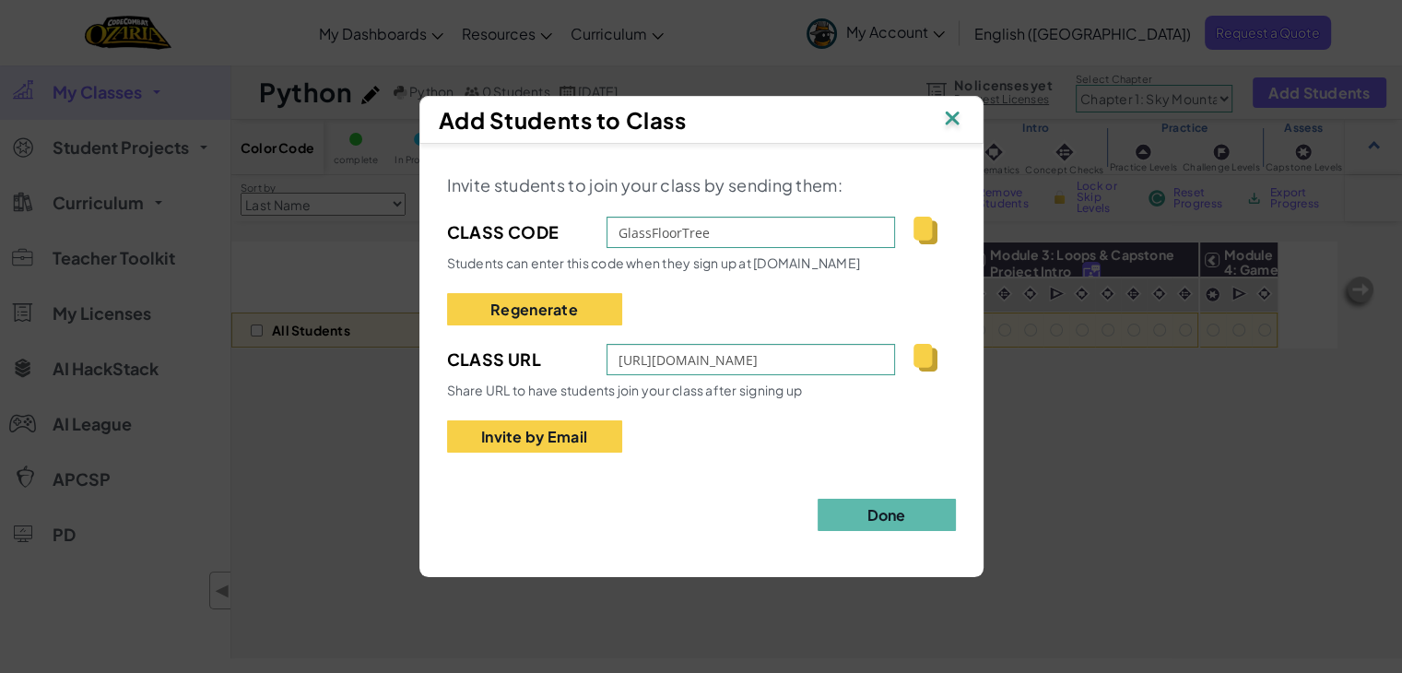
click at [959, 112] on img at bounding box center [952, 120] width 24 height 28
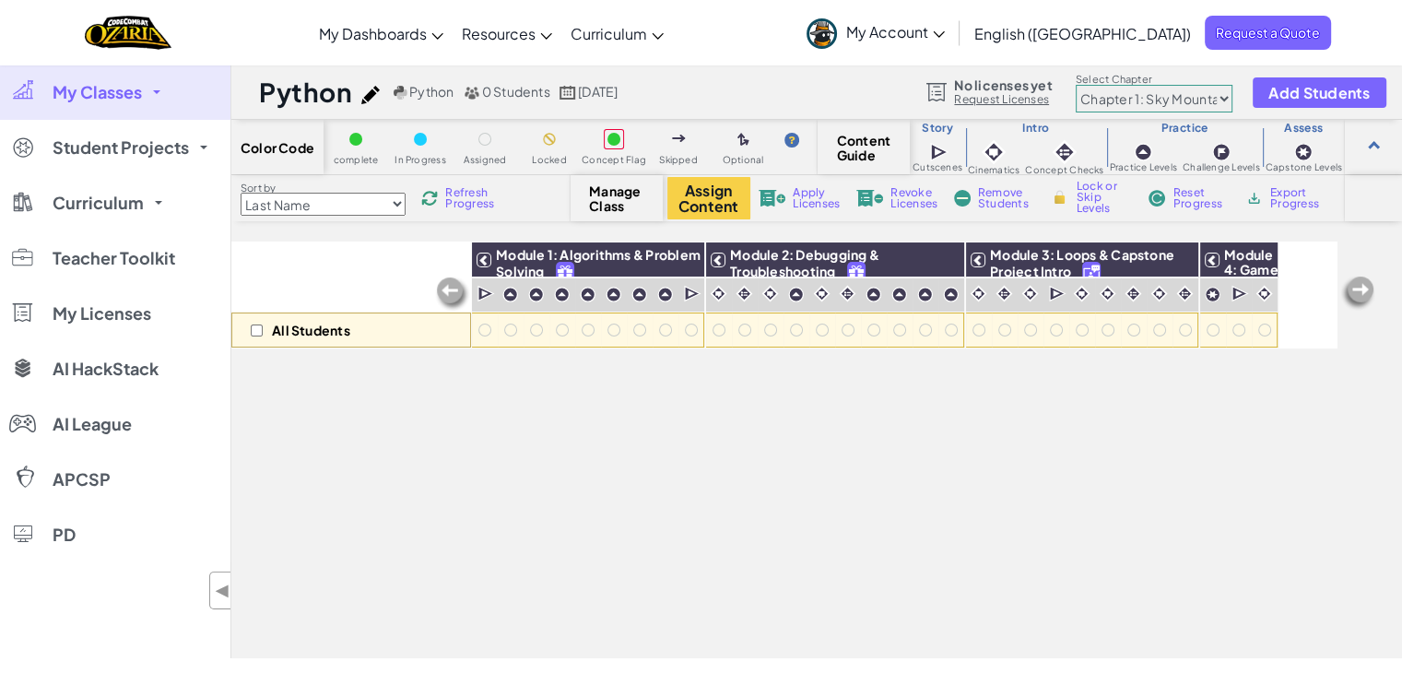
click at [933, 410] on div "All Students Module 1: Algorithms & Problem Solving Module 2: Debugging & Troub…" at bounding box center [784, 347] width 1106 height 581
click at [1357, 299] on img at bounding box center [1357, 293] width 37 height 37
click at [1357, 287] on img at bounding box center [1357, 293] width 37 height 37
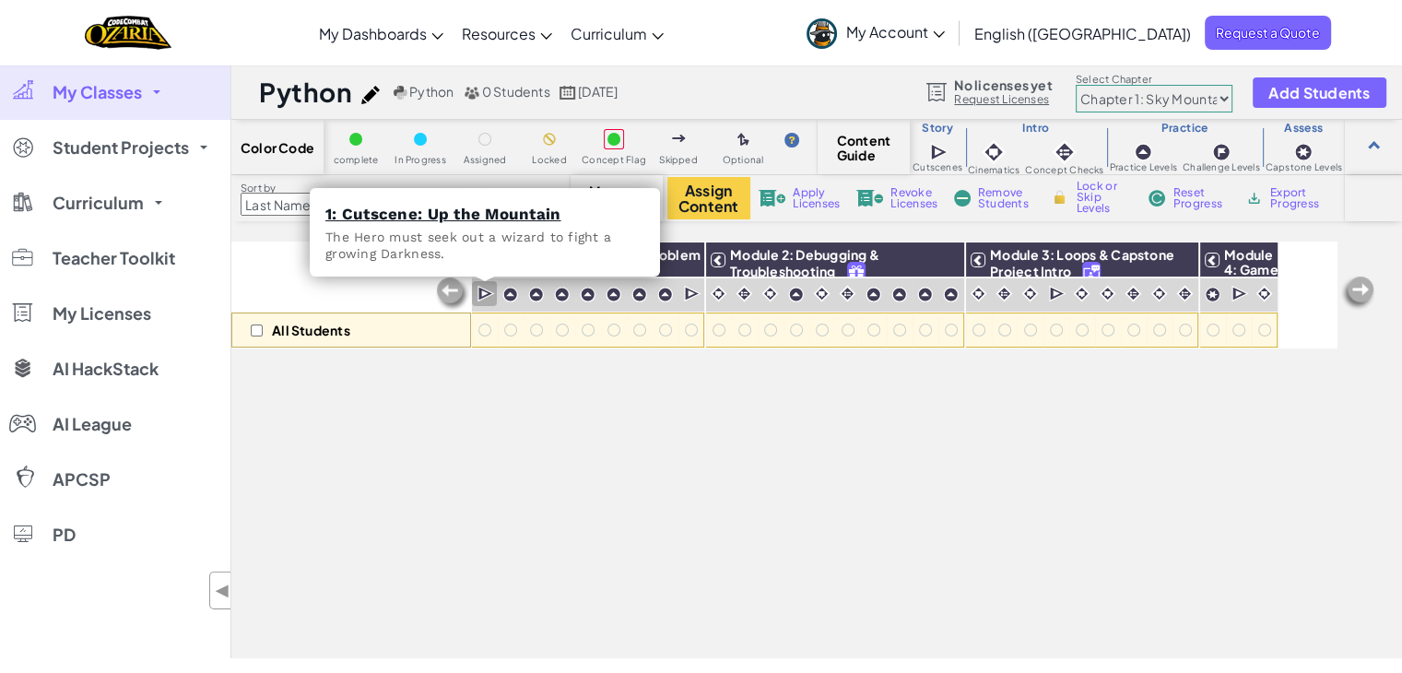
click at [483, 295] on img at bounding box center [486, 294] width 18 height 18
click at [486, 299] on img at bounding box center [486, 294] width 18 height 18
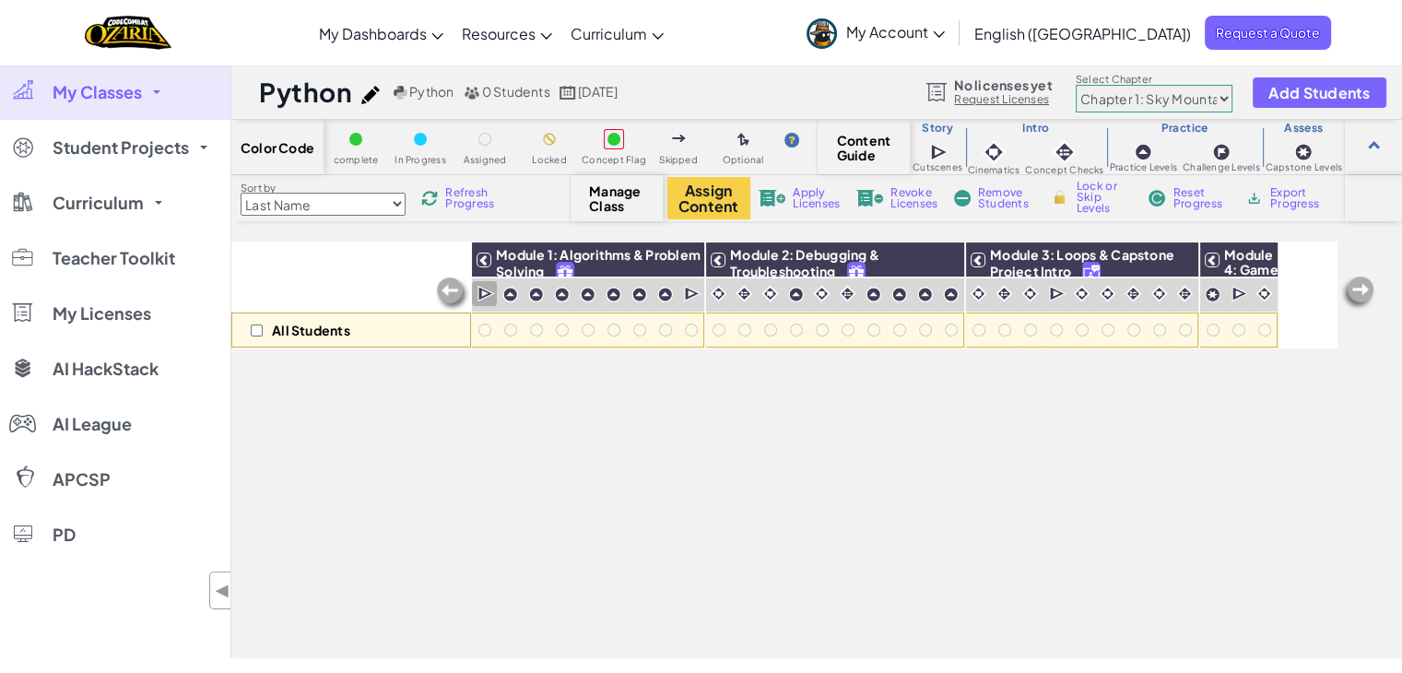
click at [486, 299] on img at bounding box center [486, 294] width 18 height 18
click at [954, 37] on link "My Account" at bounding box center [875, 33] width 157 height 58
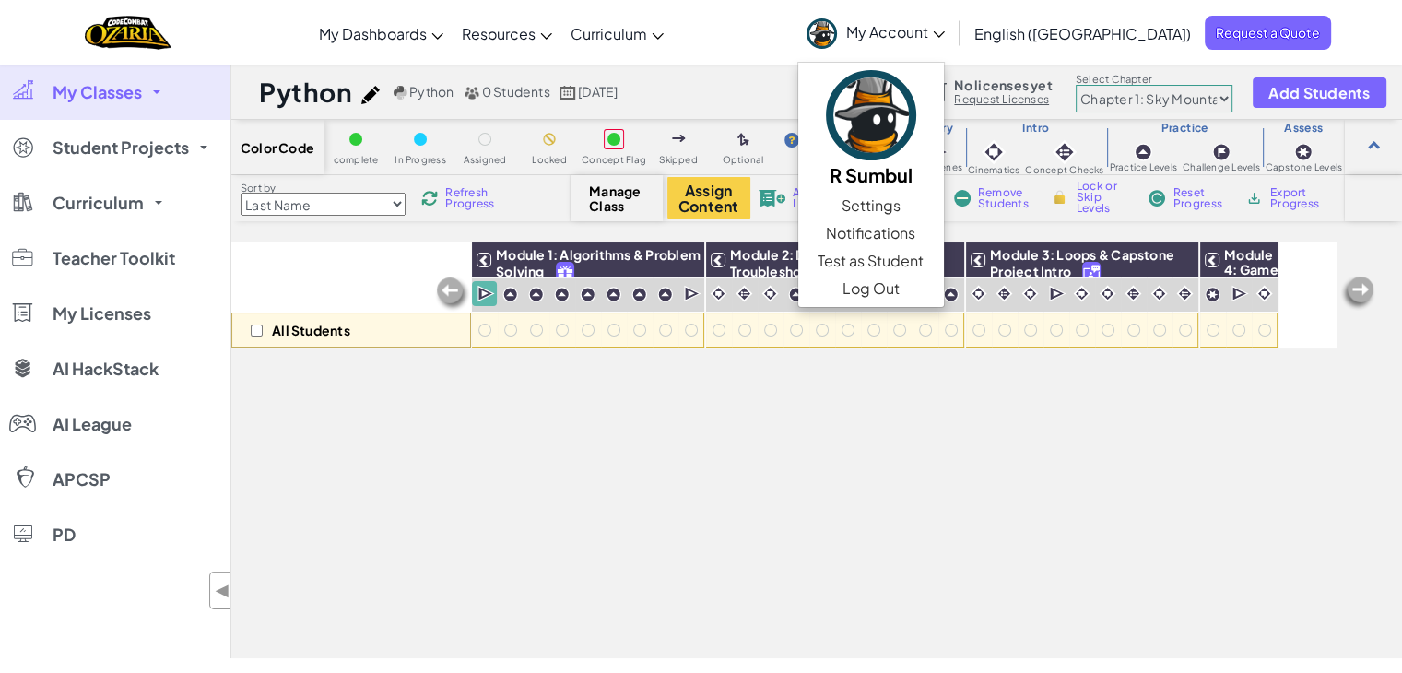
click at [954, 37] on link "My Account" at bounding box center [875, 33] width 157 height 58
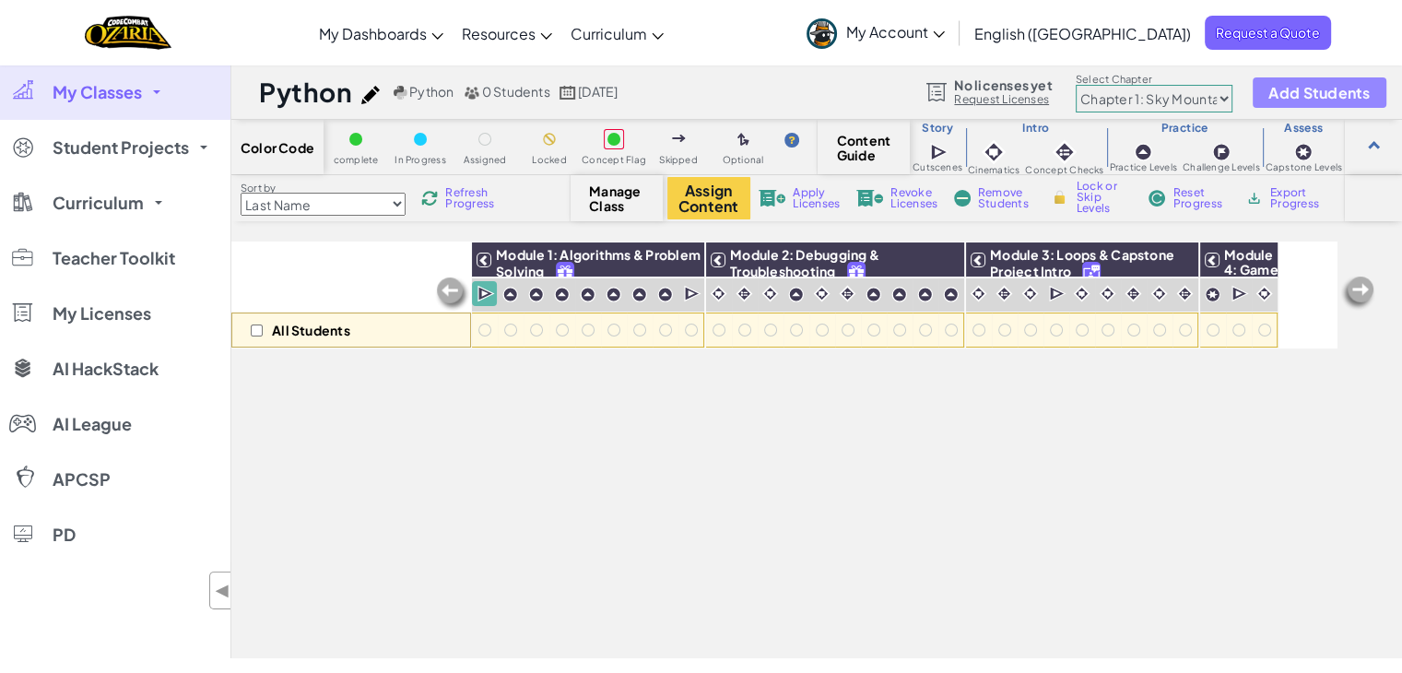
click at [1337, 102] on button "Add Students" at bounding box center [1318, 92] width 133 height 30
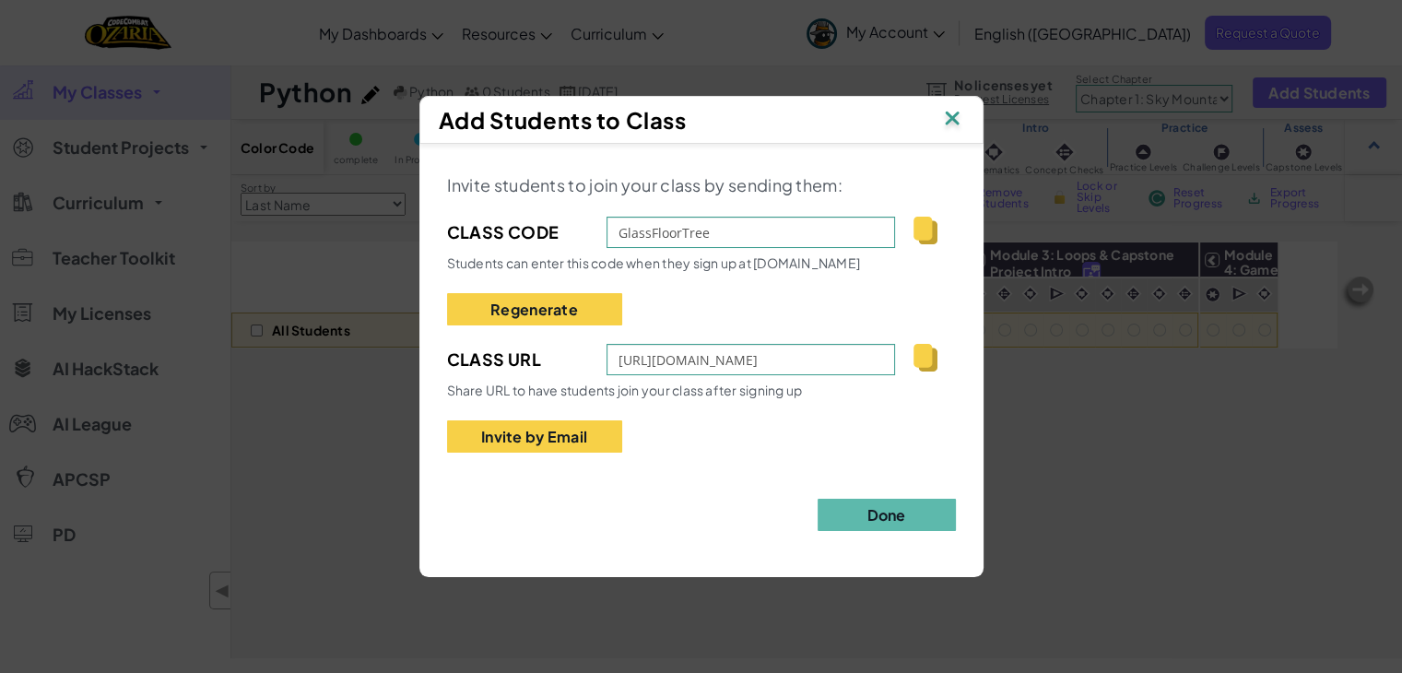
click at [957, 114] on img at bounding box center [952, 120] width 24 height 28
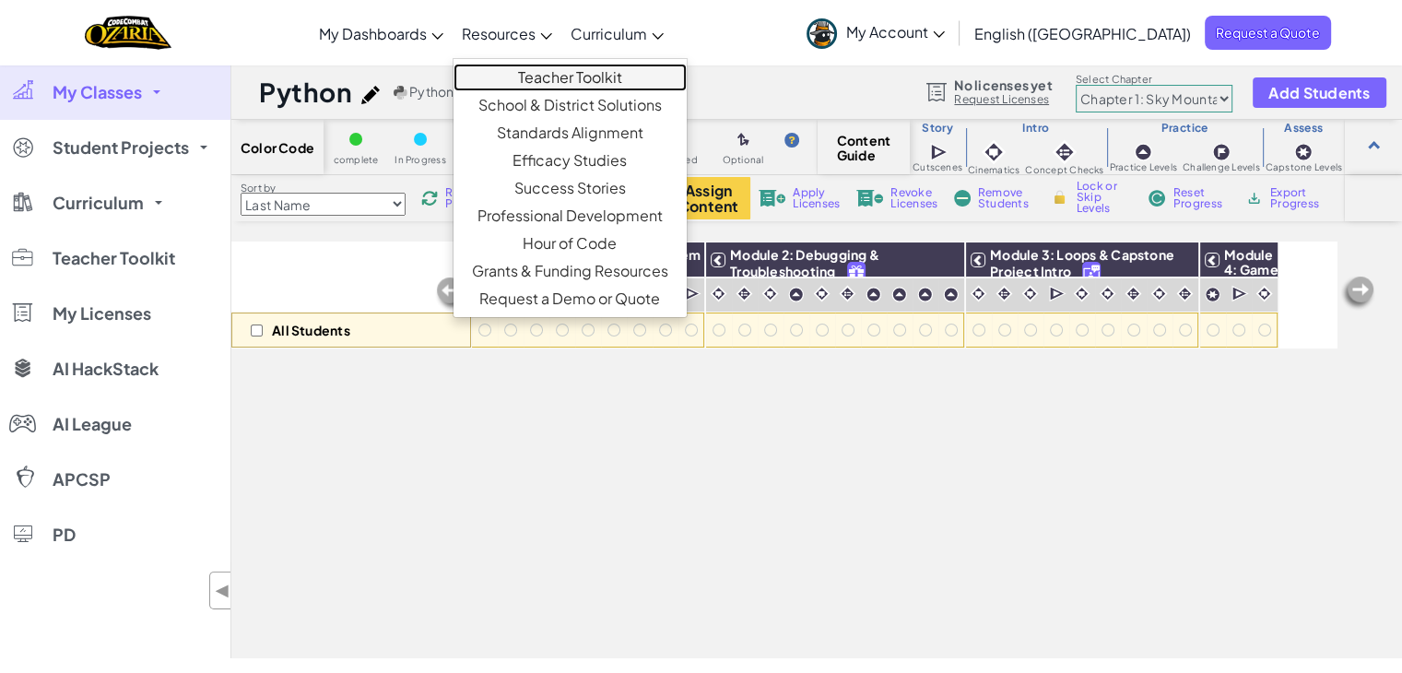
click at [593, 81] on link "Teacher Toolkit" at bounding box center [569, 78] width 233 height 28
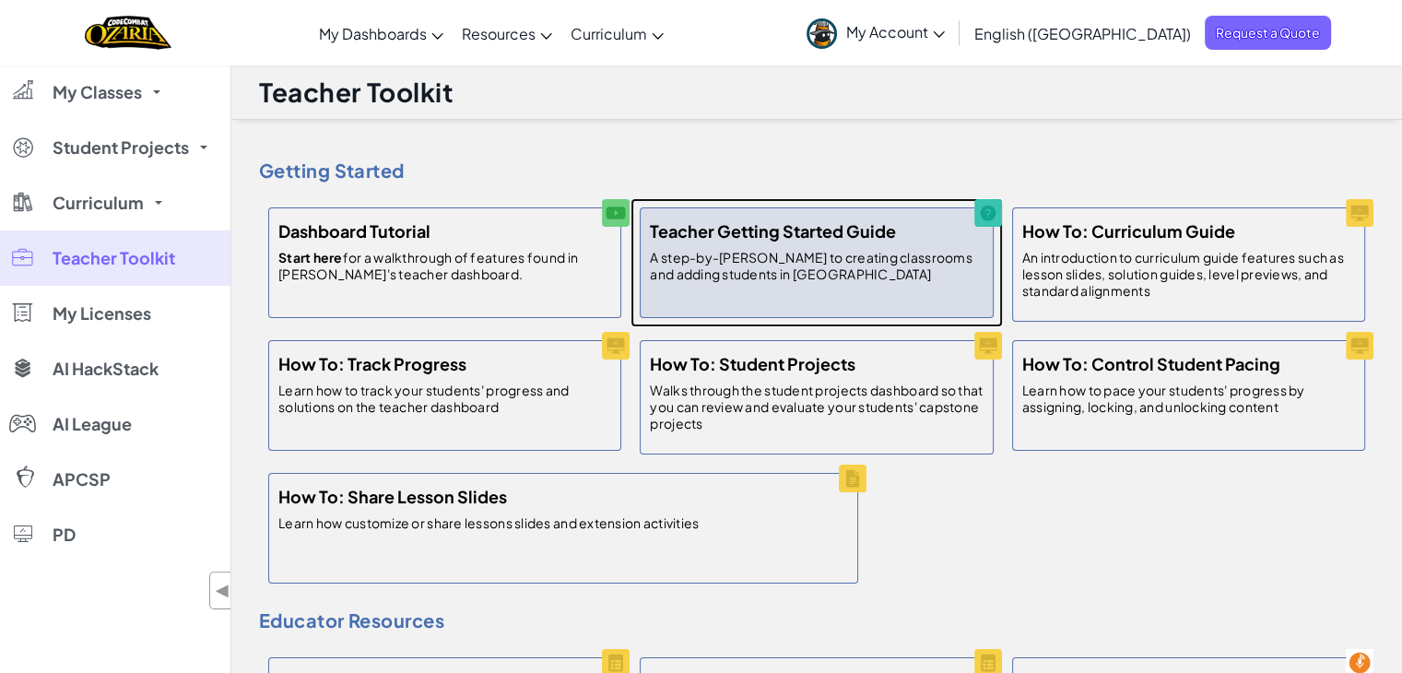
click at [812, 295] on div "Teacher Getting Started Guide A step-by-[PERSON_NAME] to creating classrooms an…" at bounding box center [816, 262] width 353 height 111
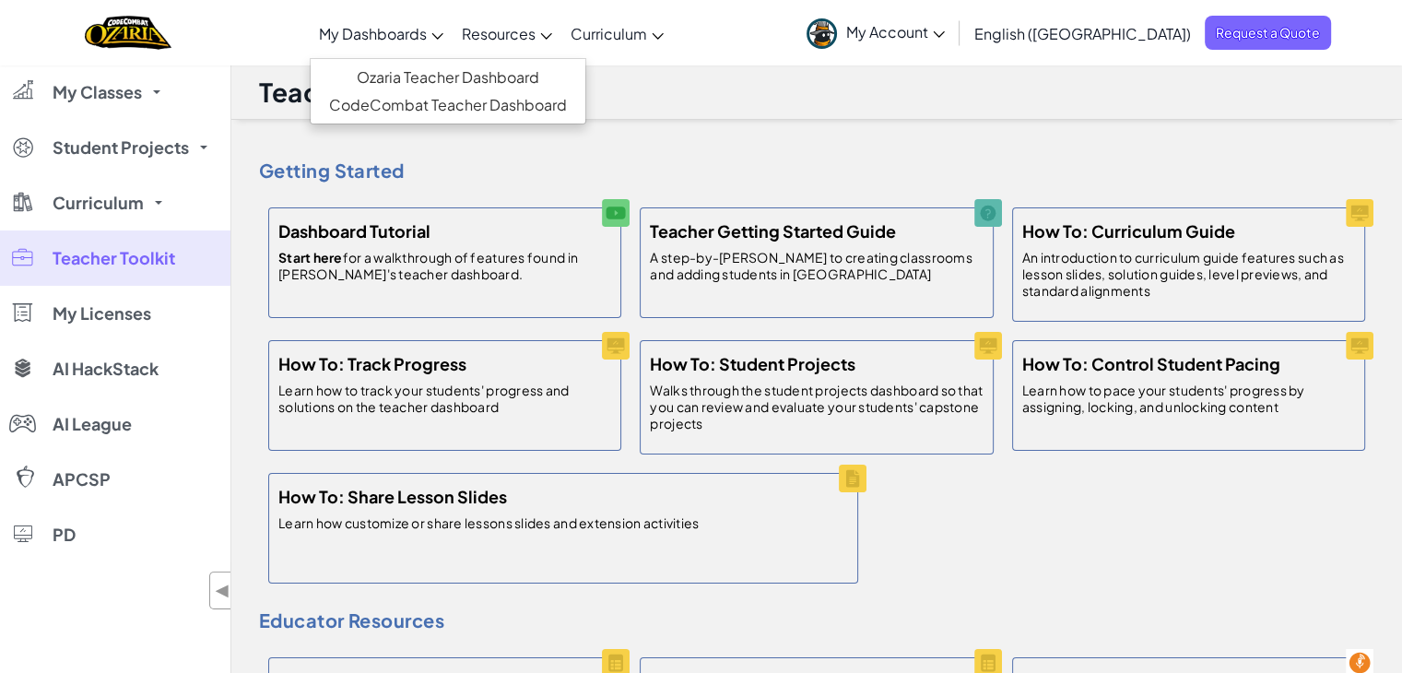
click at [427, 41] on span "My Dashboards" at bounding box center [373, 33] width 108 height 19
click at [446, 79] on link "Ozaria Teacher Dashboard" at bounding box center [448, 78] width 275 height 28
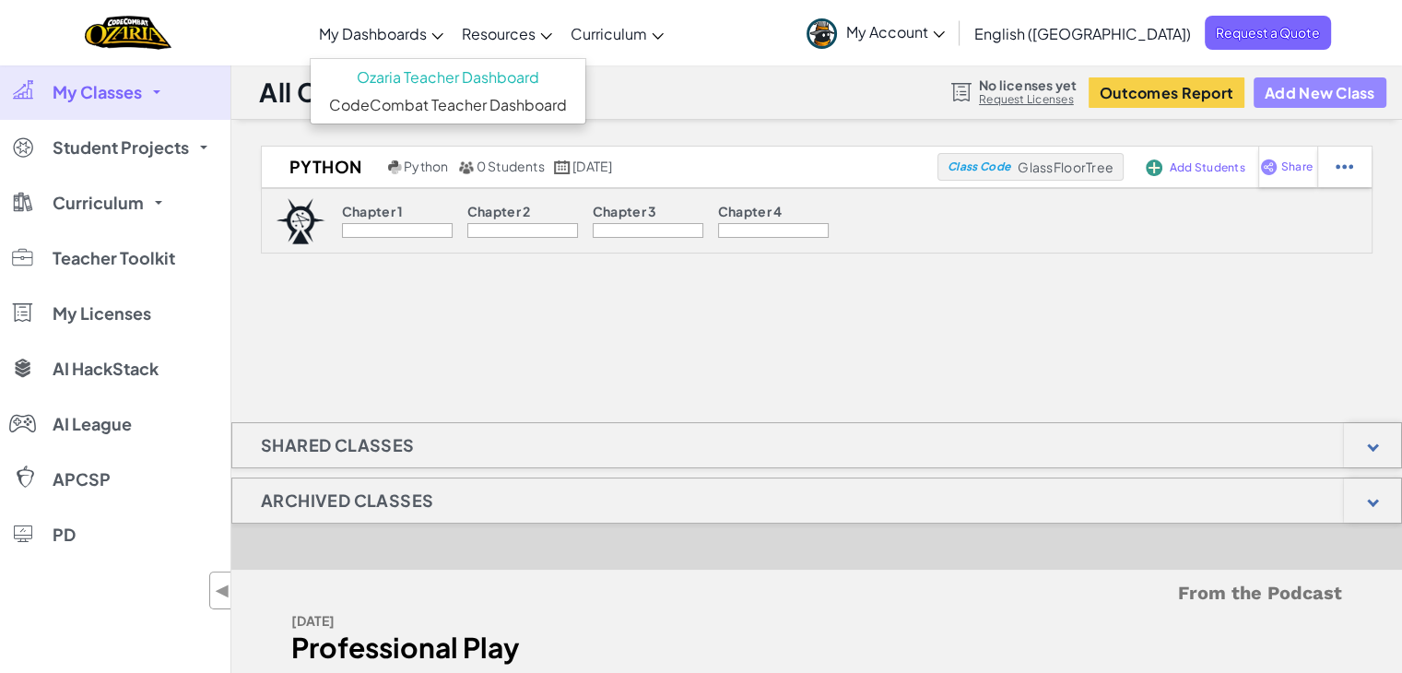
click at [1324, 89] on button "Add New Class" at bounding box center [1319, 92] width 133 height 30
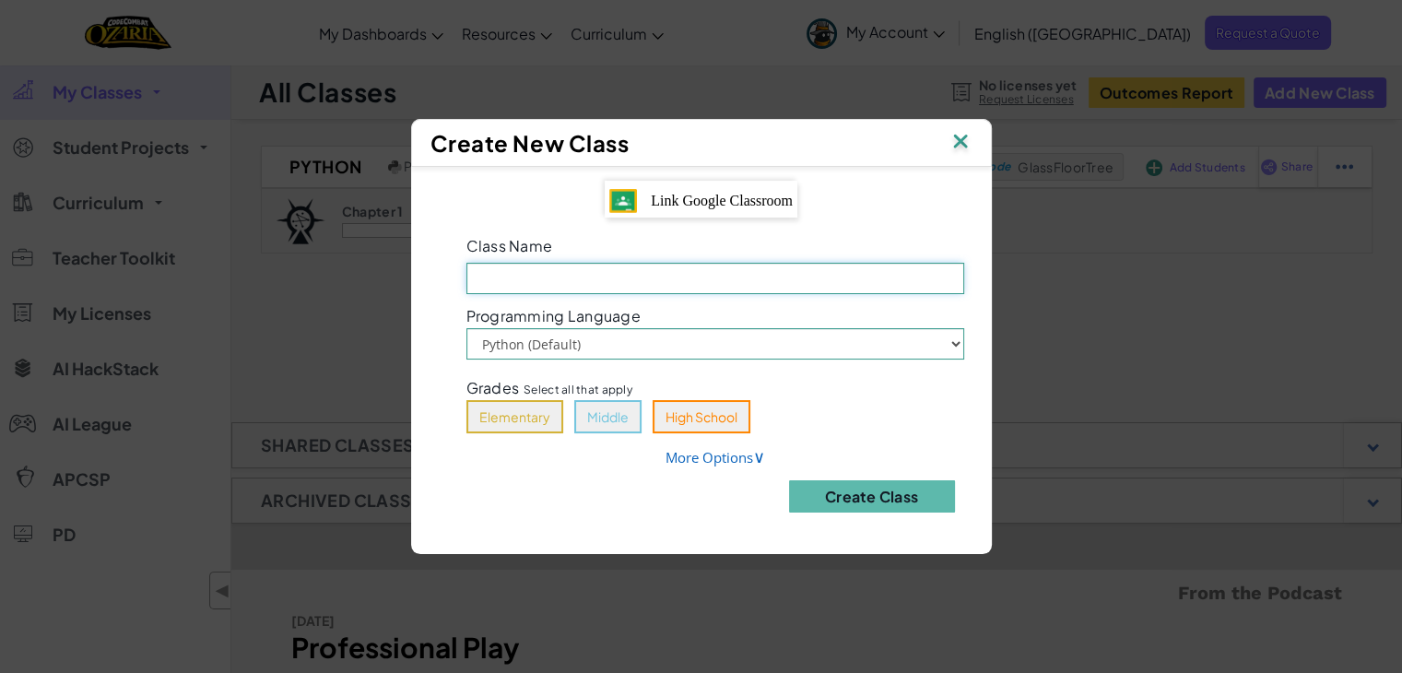
click at [745, 278] on input "Class Name Field is required" at bounding box center [715, 278] width 498 height 31
type input "Python"
click at [608, 426] on button "Middle" at bounding box center [607, 416] width 67 height 33
click at [882, 499] on button "Create Class" at bounding box center [872, 496] width 166 height 32
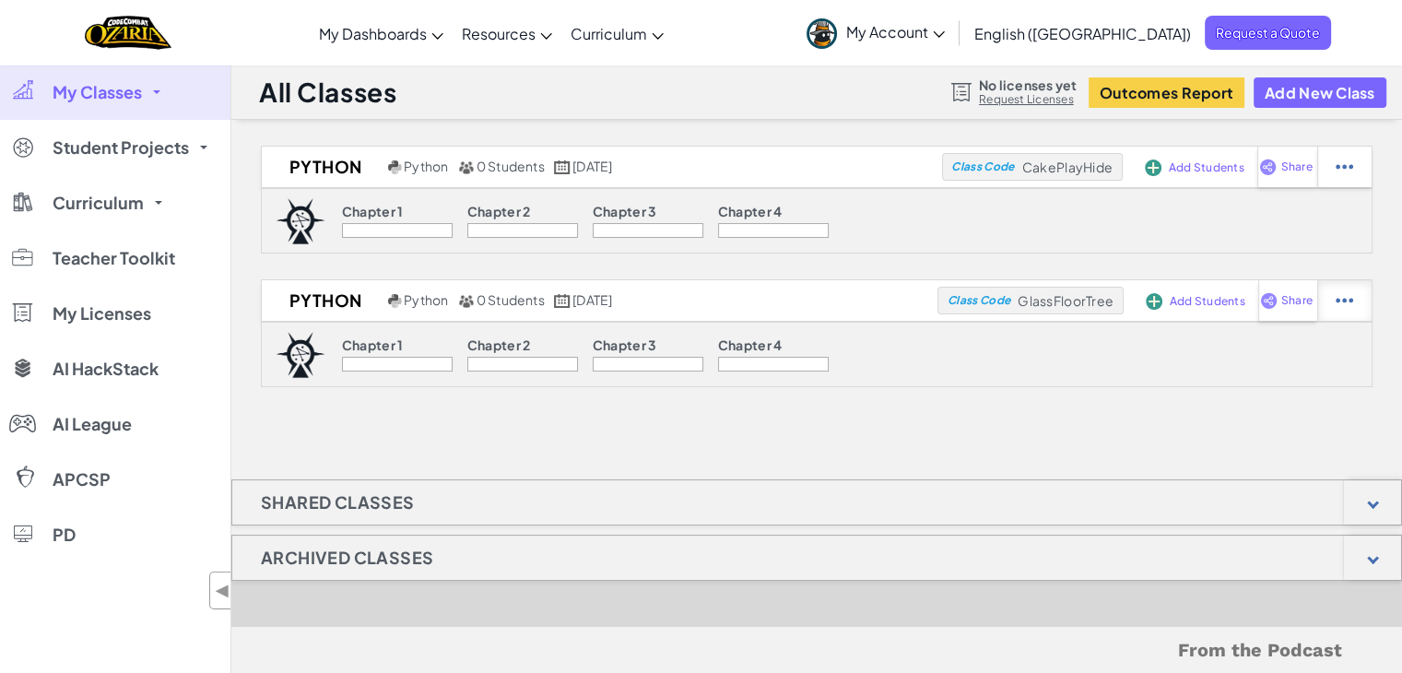
click at [1353, 175] on img at bounding box center [1344, 167] width 18 height 17
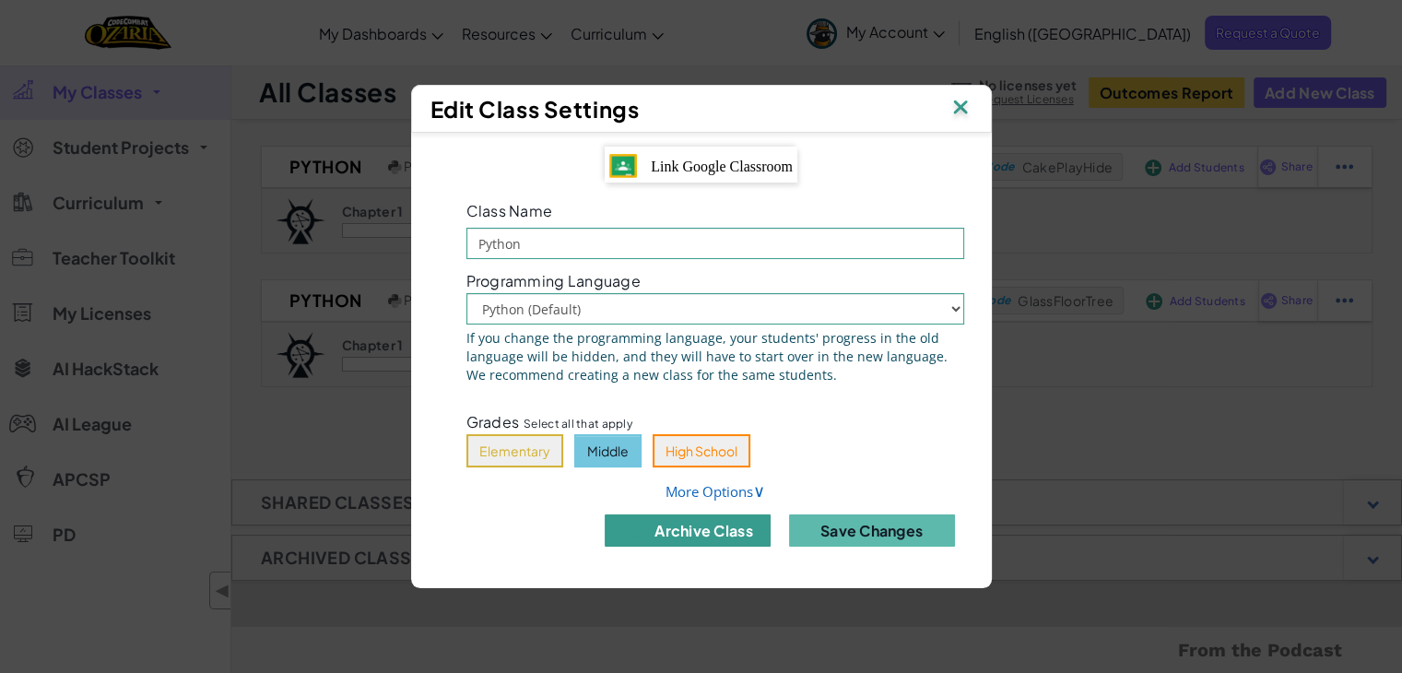
click at [725, 538] on button "archive class" at bounding box center [688, 530] width 166 height 32
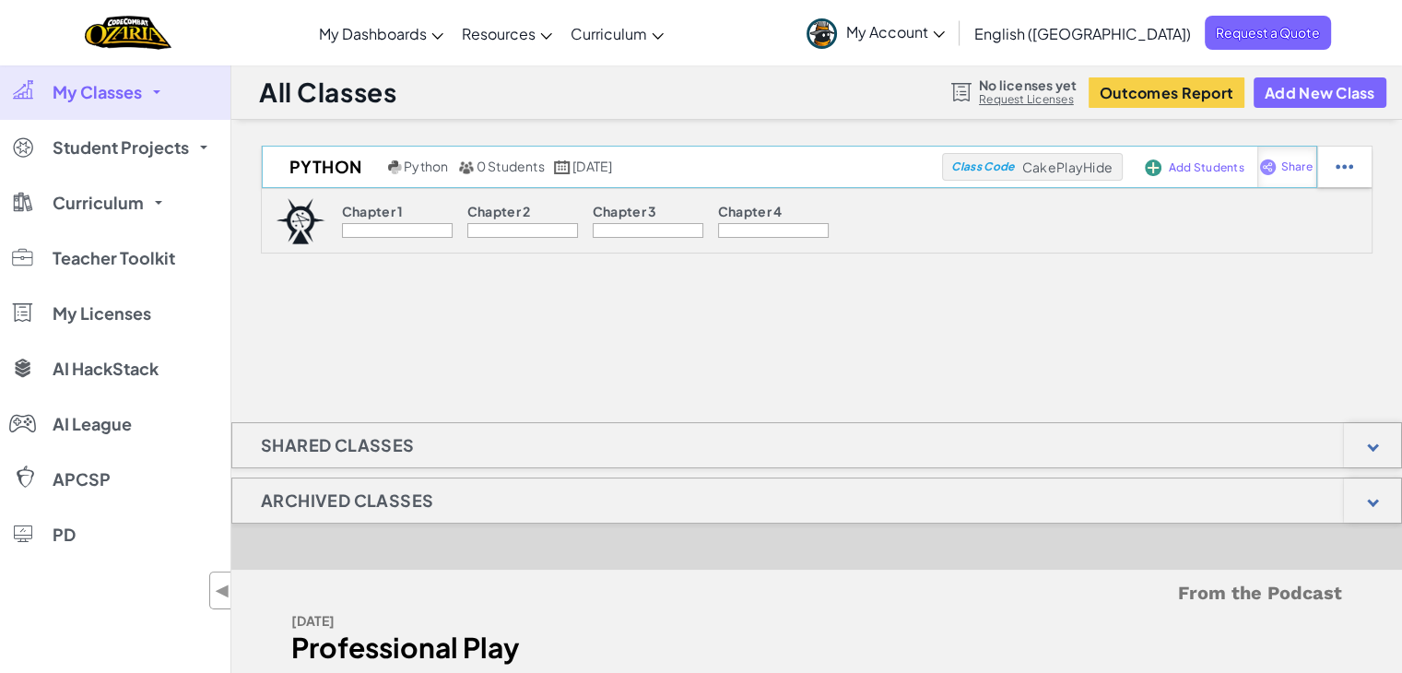
click at [1297, 165] on span "Share" at bounding box center [1295, 166] width 31 height 11
select select "write"
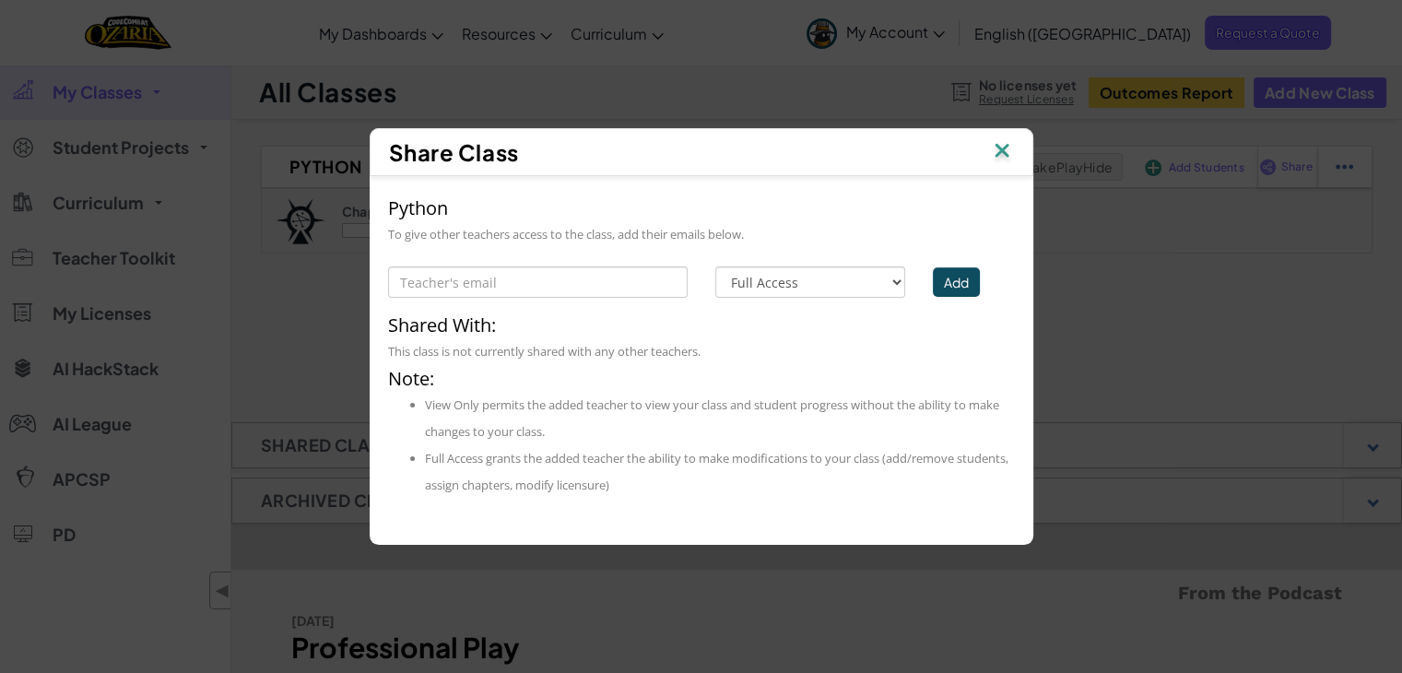
click at [1001, 145] on img at bounding box center [1002, 152] width 24 height 28
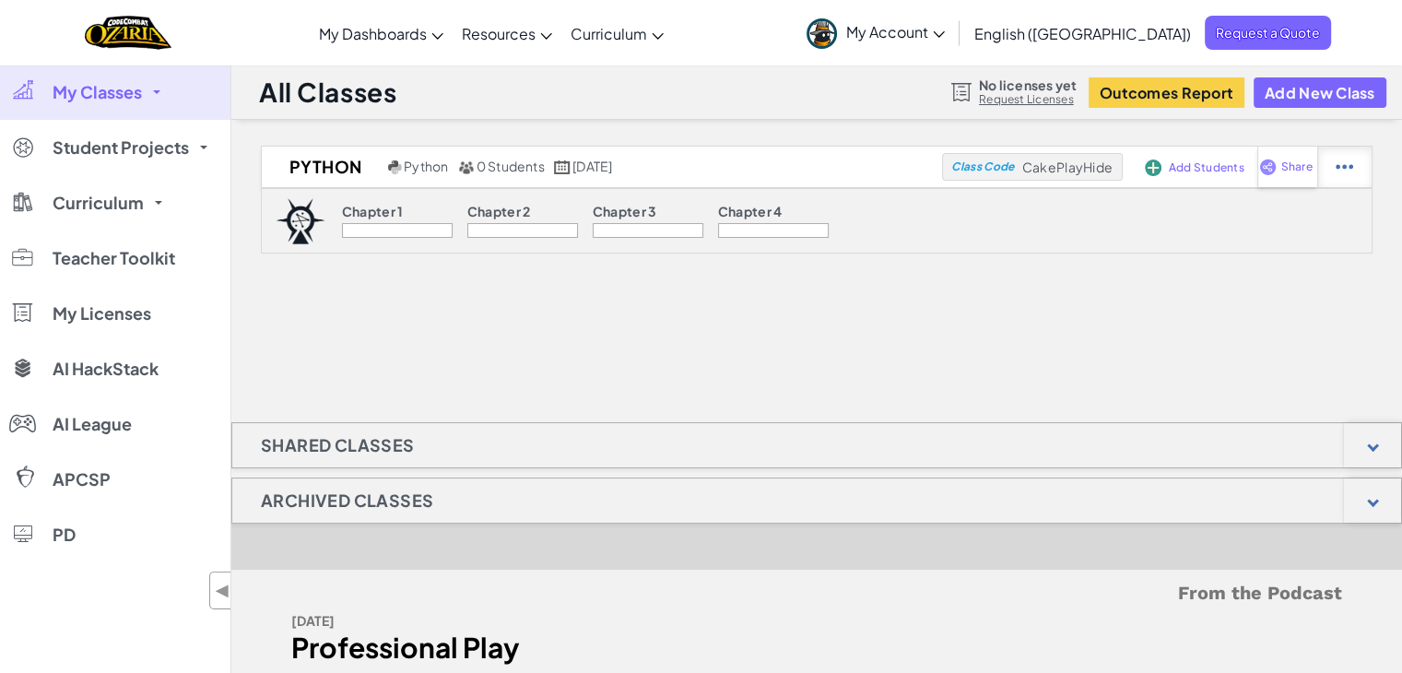
click at [1355, 167] on div at bounding box center [1344, 167] width 54 height 41
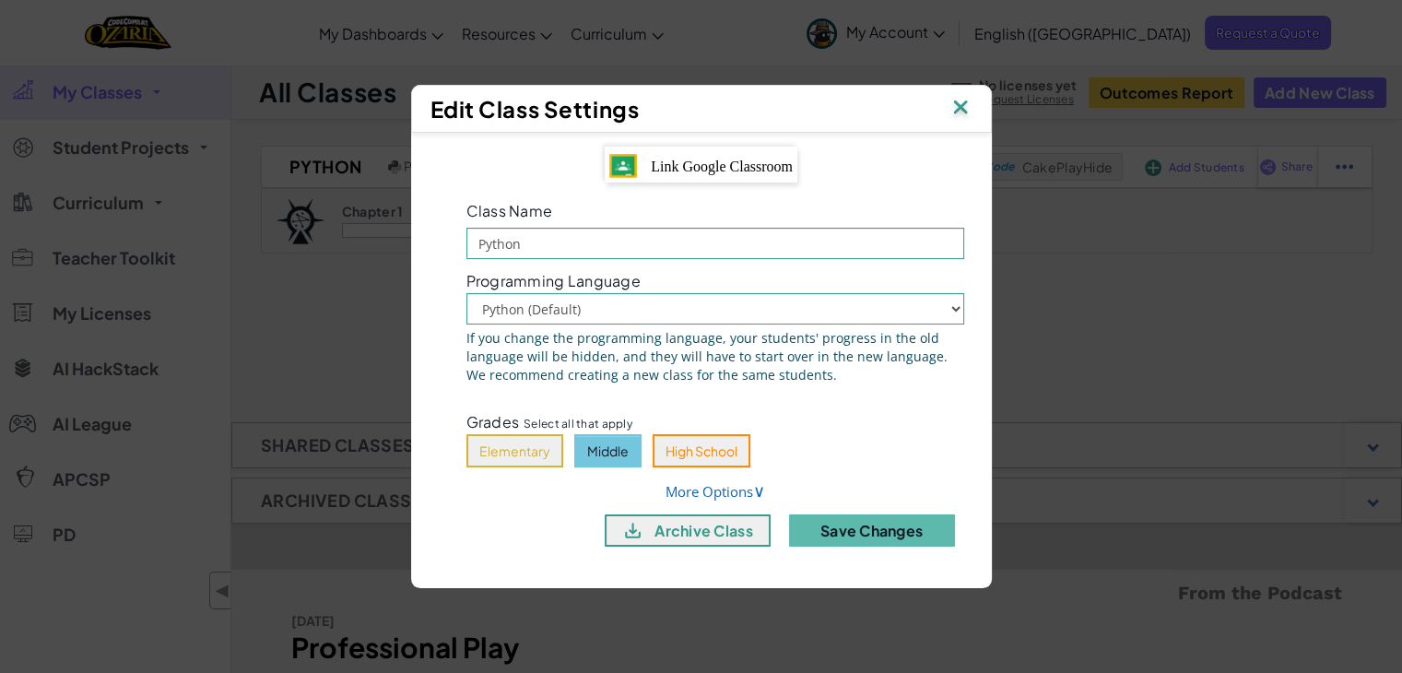
click at [969, 108] on img at bounding box center [960, 109] width 24 height 28
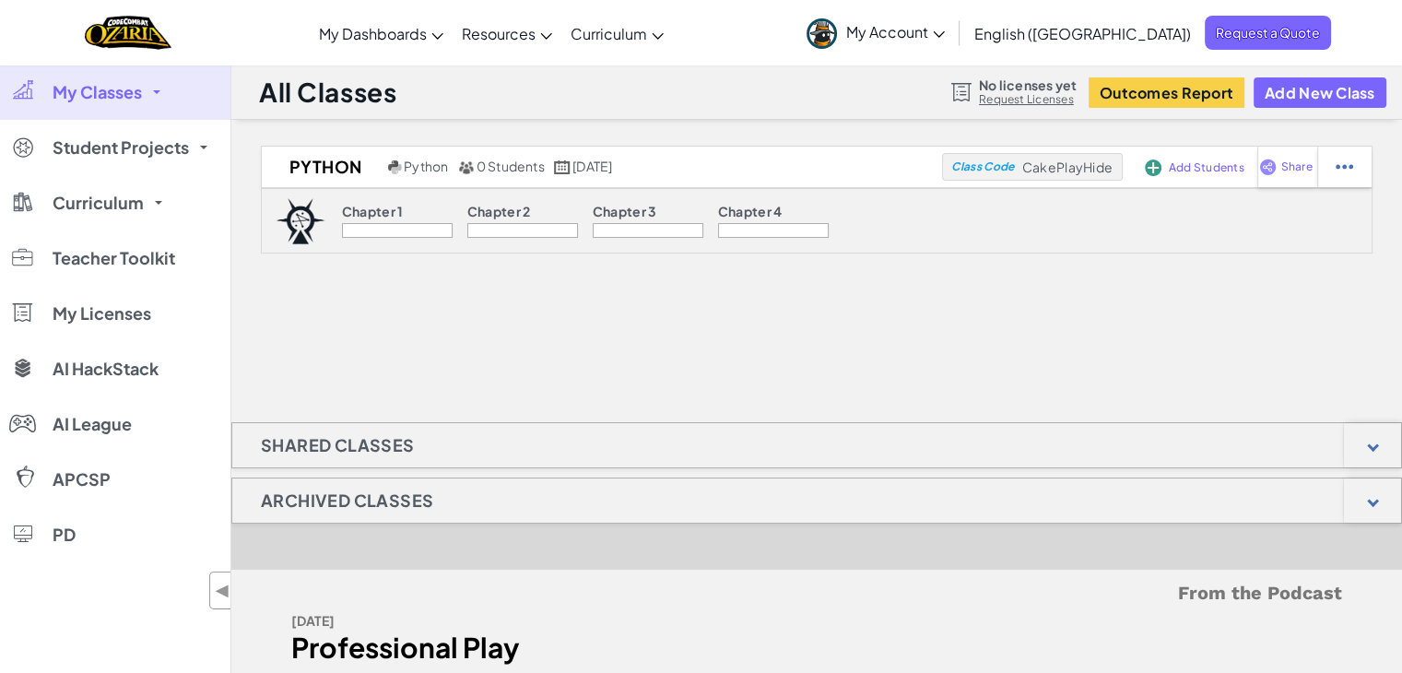
click at [382, 227] on div at bounding box center [397, 230] width 111 height 15
click at [376, 210] on p "Chapter 1" at bounding box center [373, 211] width 62 height 15
click at [336, 211] on div "Chapter 1 Chapter 2 Chapter 3 Chapter 4" at bounding box center [585, 221] width 520 height 64
click at [297, 211] on img at bounding box center [301, 221] width 50 height 46
click at [351, 216] on p "Chapter 1" at bounding box center [373, 211] width 62 height 15
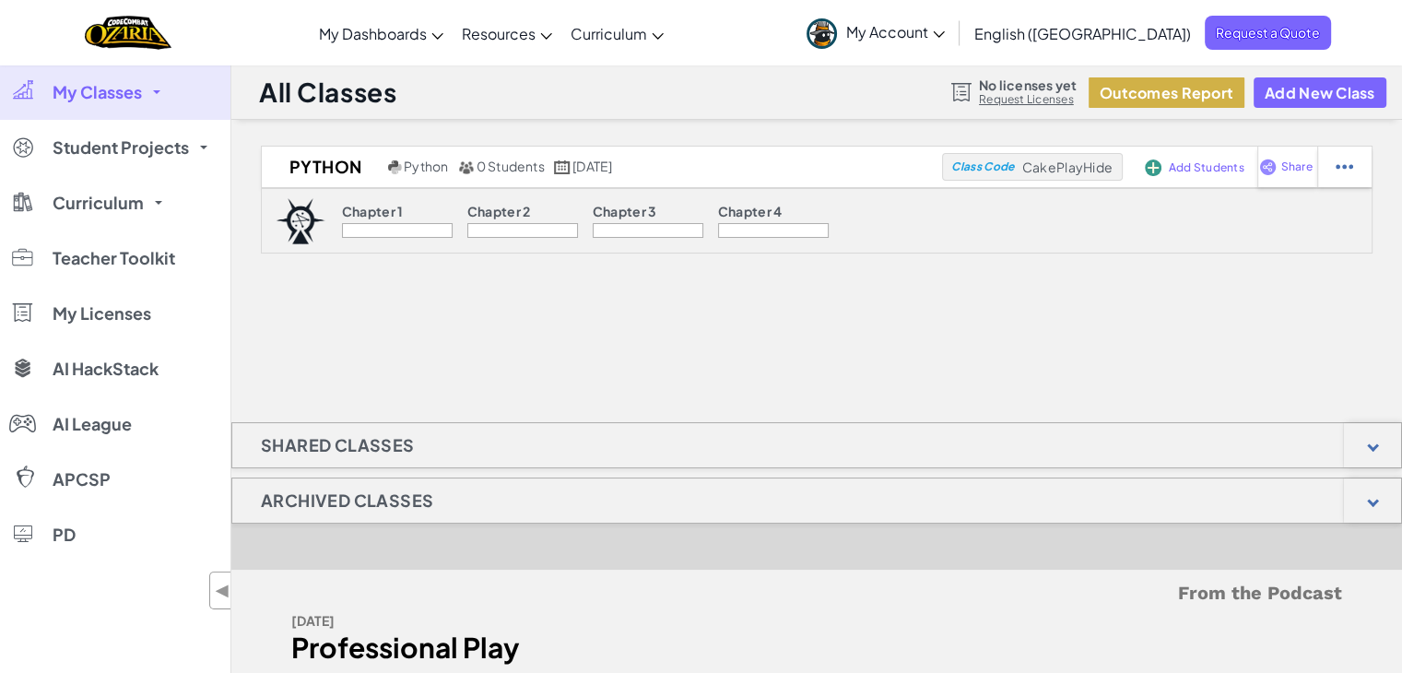
drag, startPoint x: 1136, startPoint y: 118, endPoint x: 1132, endPoint y: 93, distance: 25.3
click at [1132, 93] on div "All Classes No licenses yet Request Licenses Outcomes Report Add New Class" at bounding box center [816, 92] width 1170 height 55
click at [1132, 93] on button "Outcomes Report" at bounding box center [1166, 92] width 156 height 30
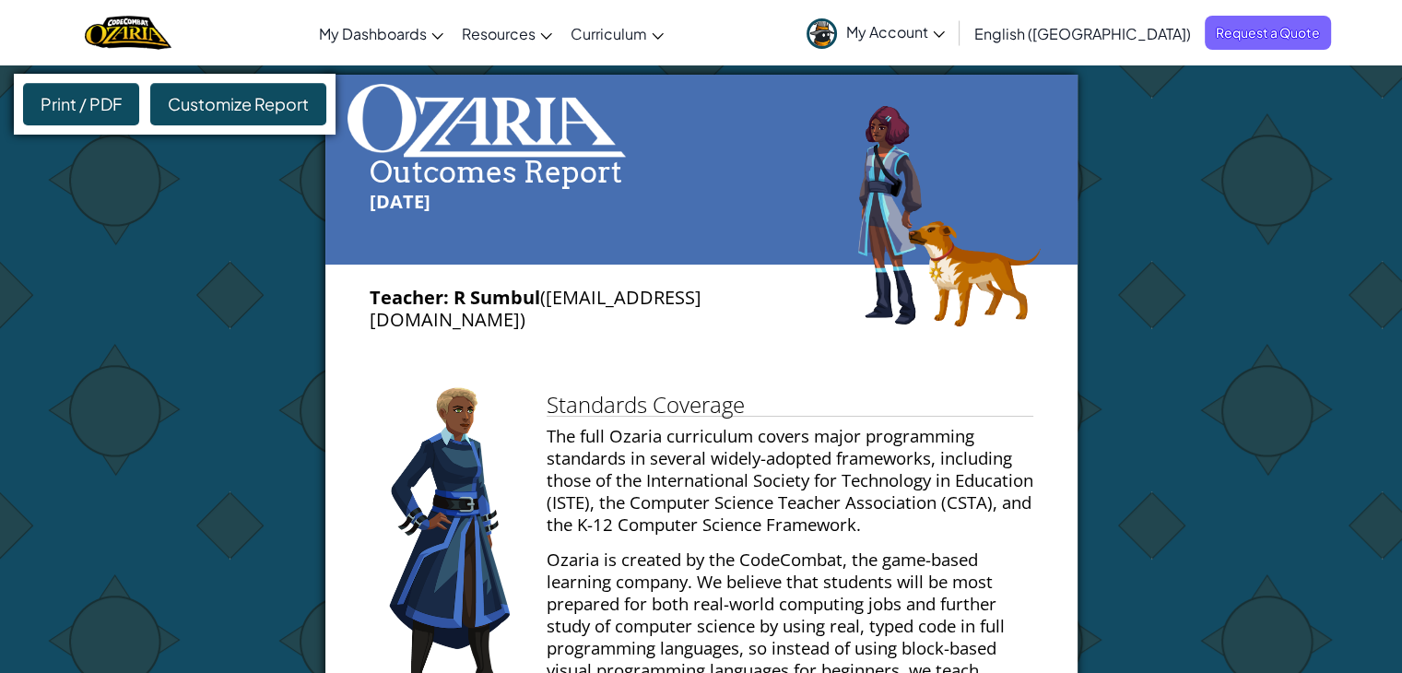
click at [1159, 390] on main "Outcomes Report [DATE] Teacher: R Sumbul ([EMAIL_ADDRESS][DOMAIN_NAME]) Standar…" at bounding box center [701, 470] width 1402 height 810
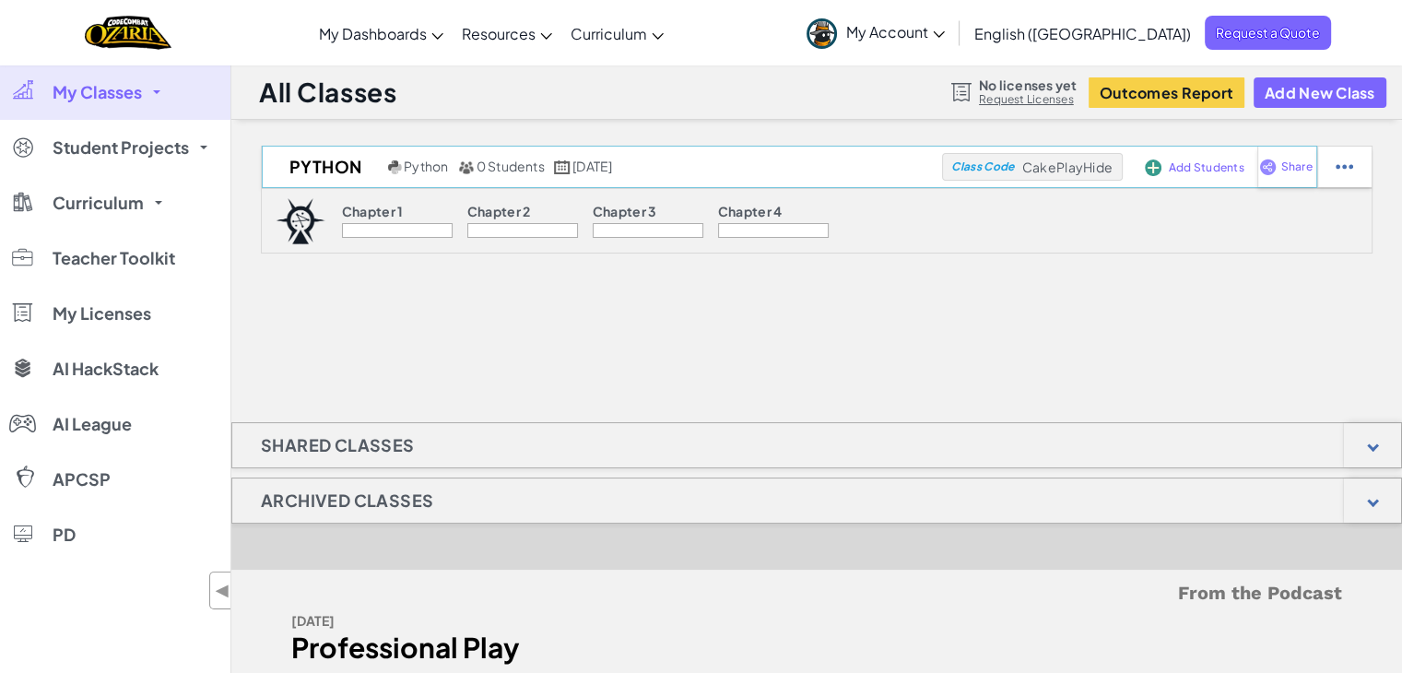
click at [1188, 167] on span "Add Students" at bounding box center [1207, 167] width 76 height 11
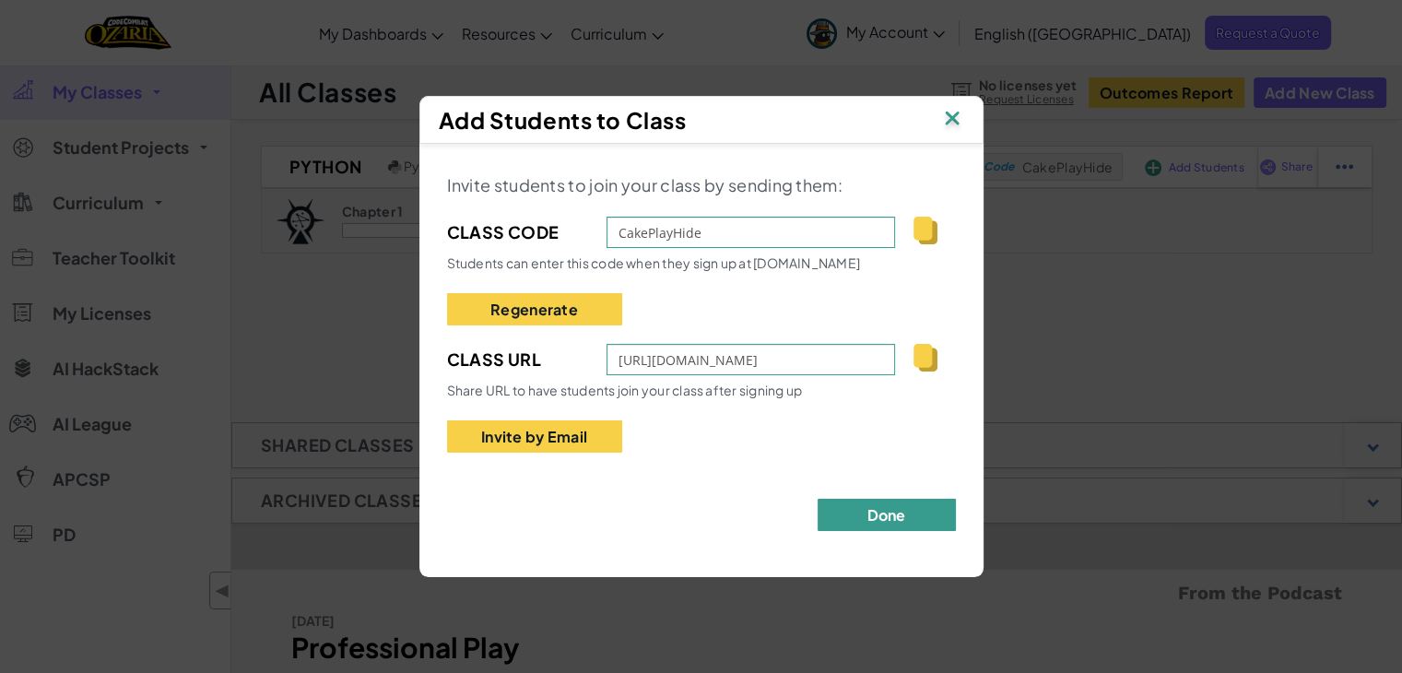
click at [881, 511] on button "Done" at bounding box center [886, 515] width 138 height 32
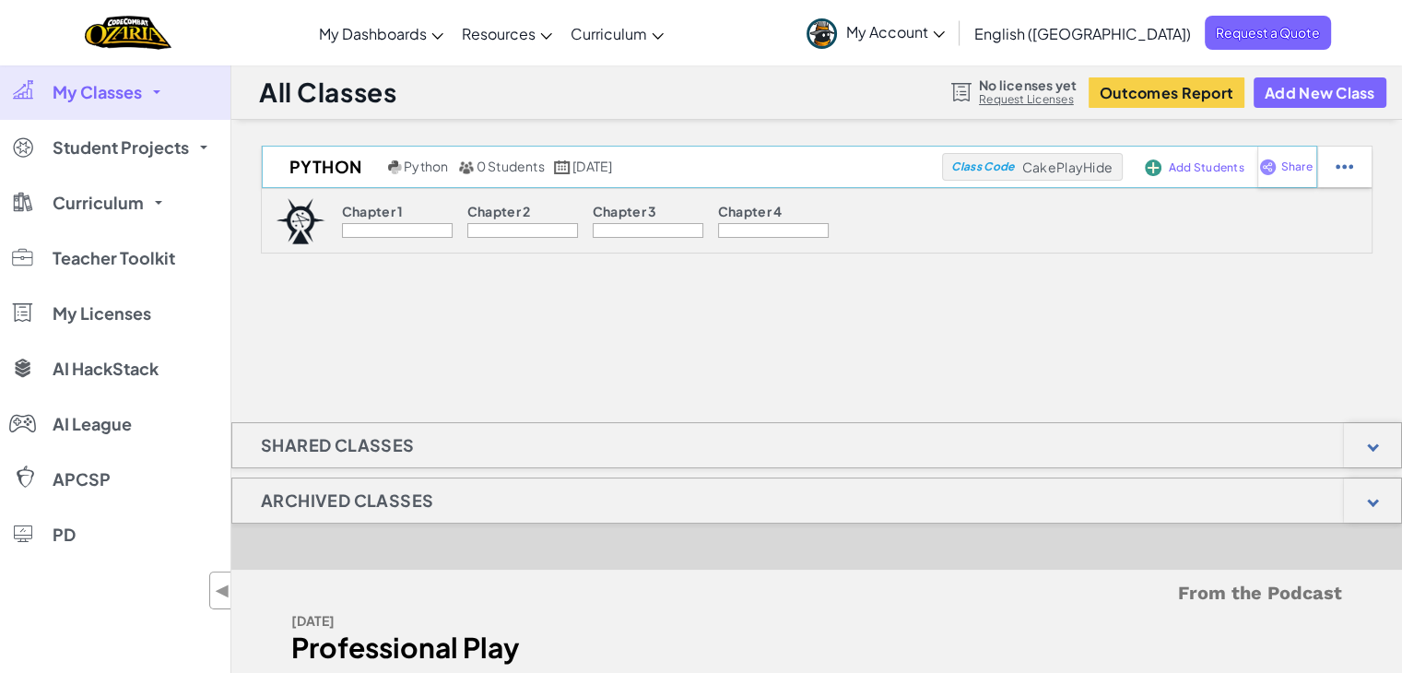
click at [1191, 170] on span "Add Students" at bounding box center [1207, 167] width 76 height 11
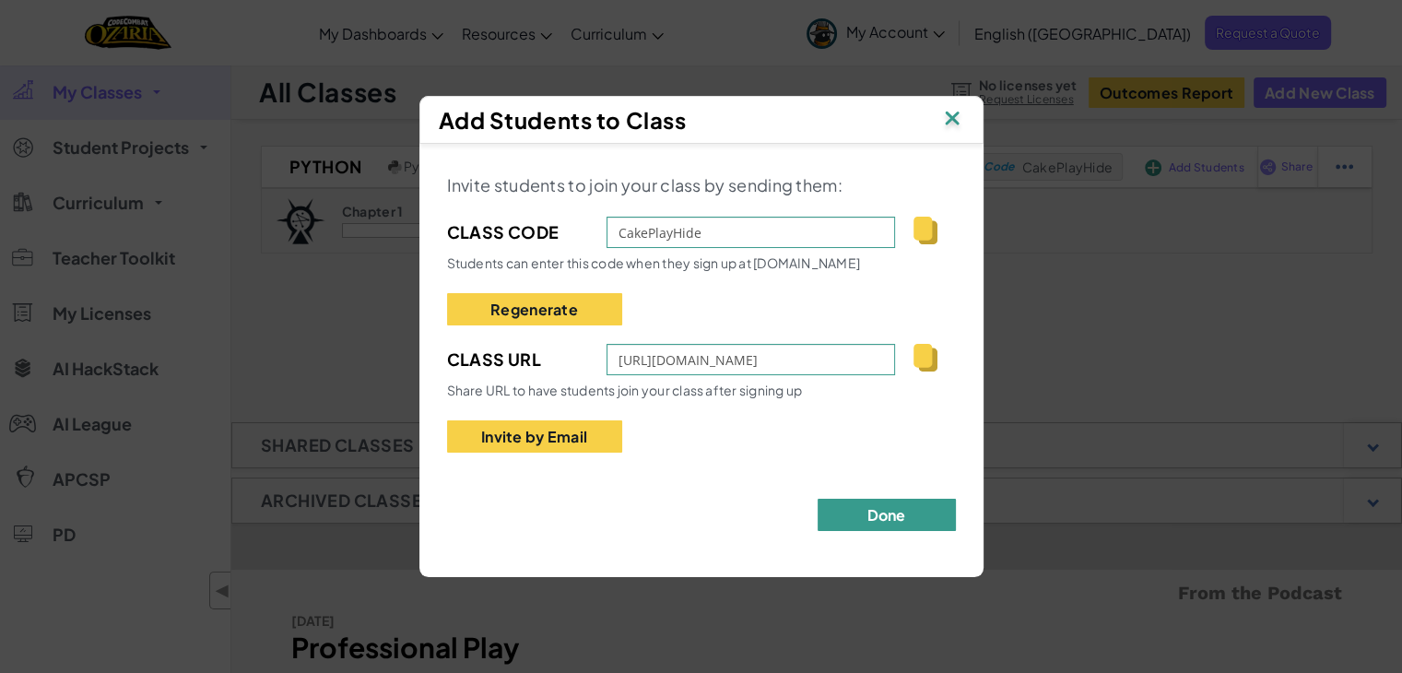
click at [899, 508] on button "Done" at bounding box center [886, 515] width 138 height 32
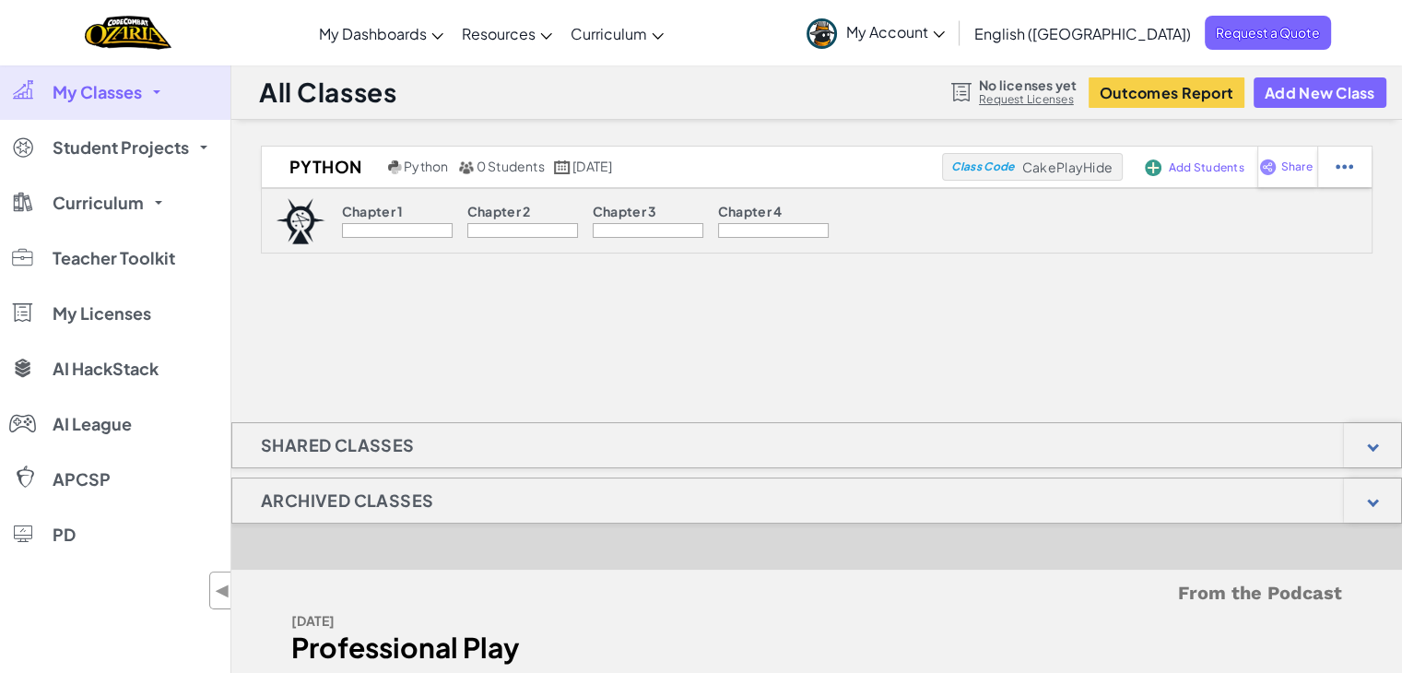
click at [402, 233] on div at bounding box center [397, 230] width 111 height 15
drag, startPoint x: 1025, startPoint y: 163, endPoint x: 1113, endPoint y: 168, distance: 88.6
click at [1113, 168] on div "Class Code CakePlayHide" at bounding box center [1032, 167] width 181 height 28
copy span "CakePlayHide"
click at [927, 324] on div "Python Python 0 Students [DATE] Class Code CakePlayHide Add Students Share Chap…" at bounding box center [816, 238] width 1170 height 184
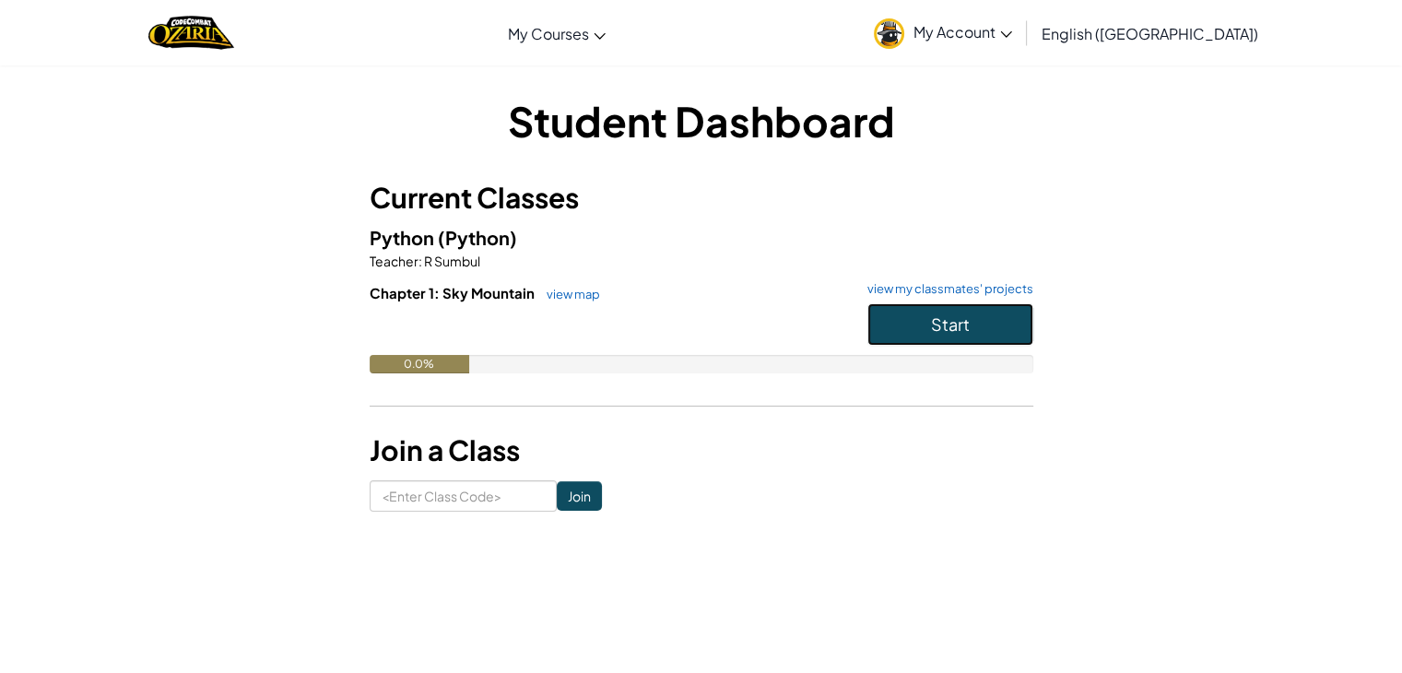
click at [939, 328] on span "Start" at bounding box center [950, 323] width 39 height 21
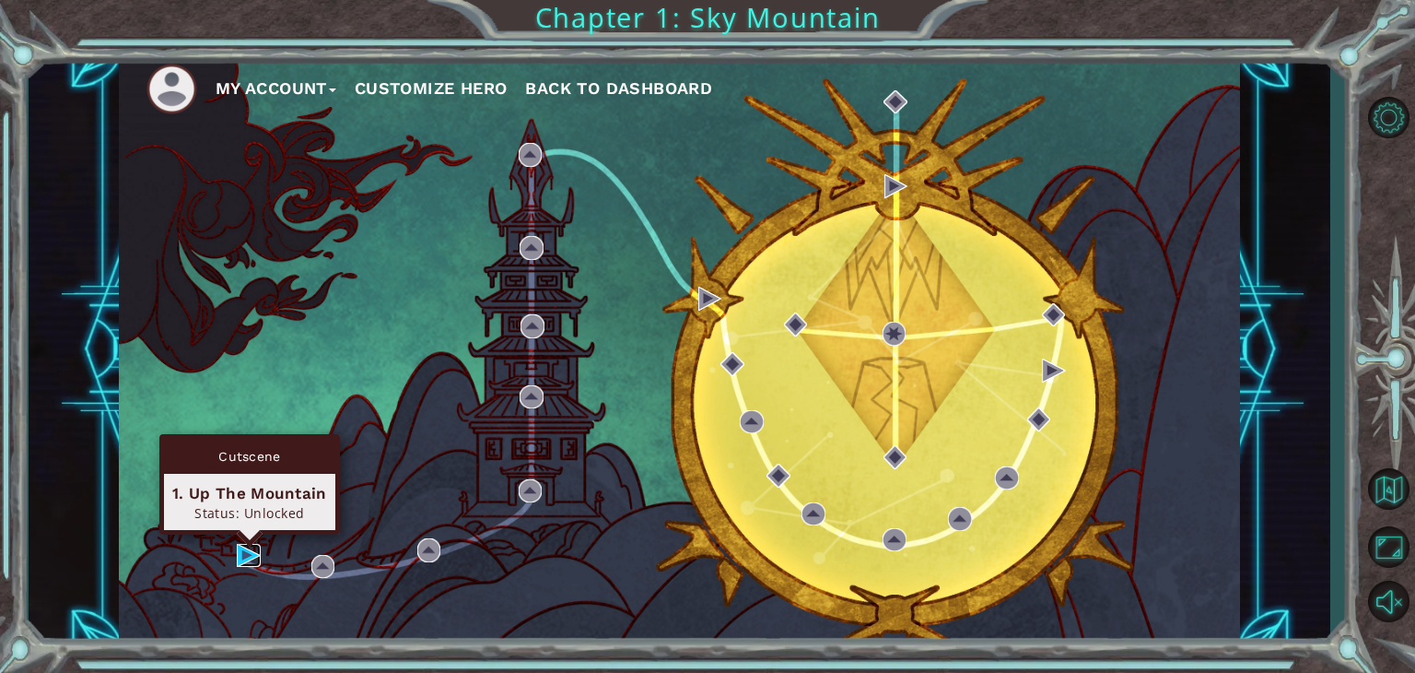
click at [244, 555] on img at bounding box center [249, 556] width 24 height 24
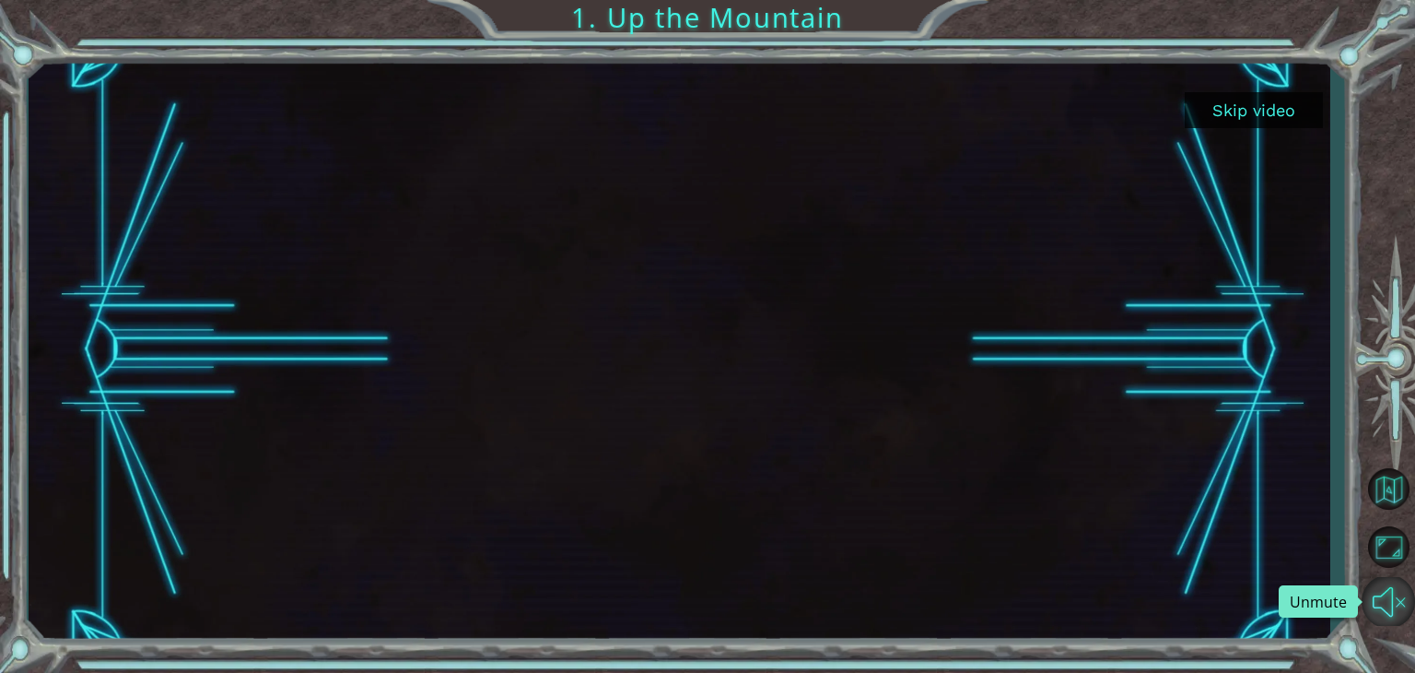
click at [1399, 598] on button "Unmute" at bounding box center [1388, 601] width 53 height 49
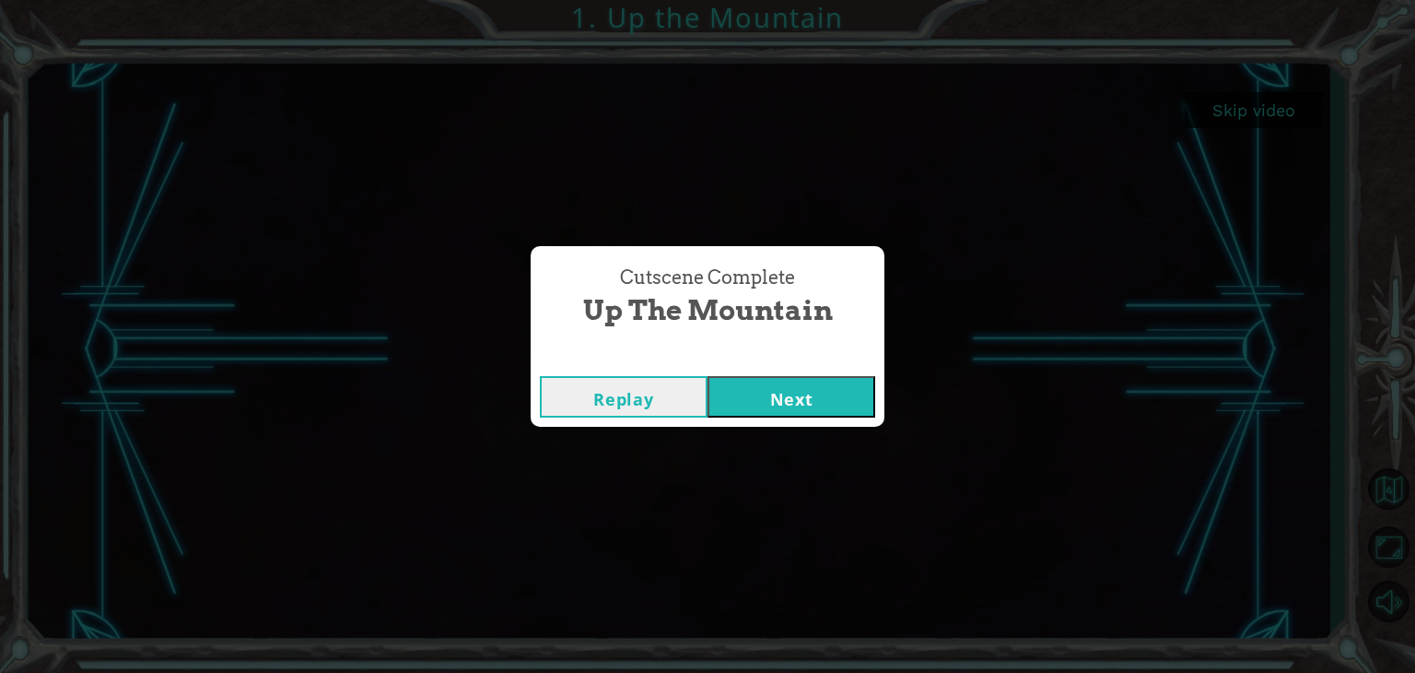
click at [796, 395] on button "Next" at bounding box center [792, 396] width 168 height 41
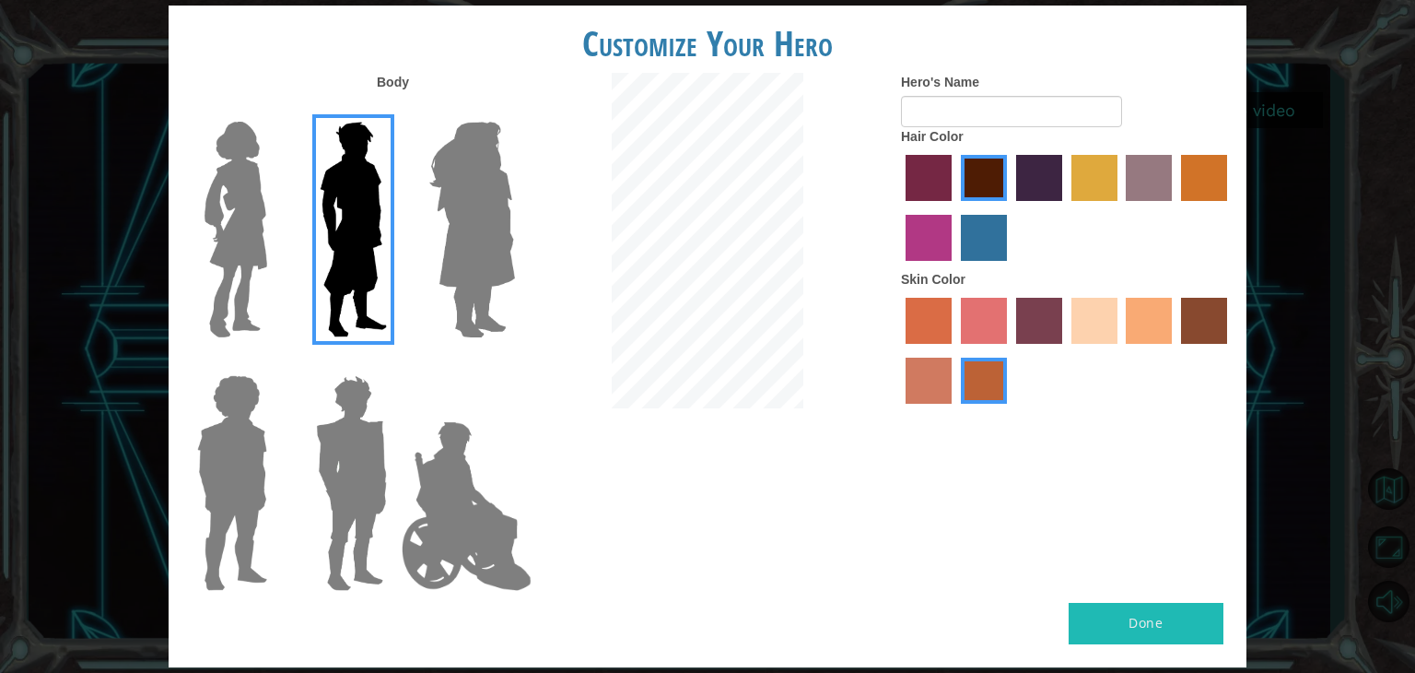
click at [237, 217] on img at bounding box center [235, 229] width 77 height 230
click at [275, 110] on input "Hero Connie" at bounding box center [275, 110] width 0 height 0
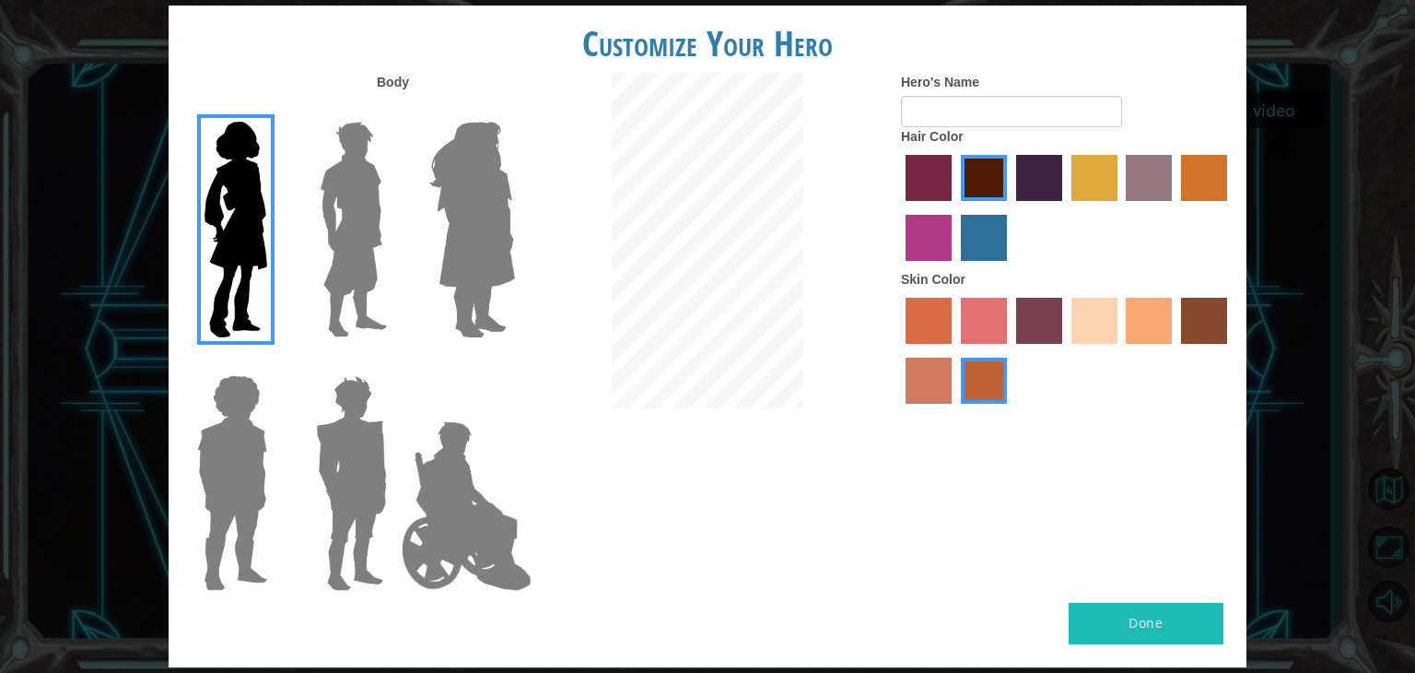
click at [1086, 323] on label "sandy beach skin color" at bounding box center [1095, 321] width 46 height 46
click at [1065, 350] on input "sandy beach skin color" at bounding box center [1065, 350] width 0 height 0
click at [1155, 333] on label "tacao skin color" at bounding box center [1149, 321] width 46 height 46
click at [1121, 350] on input "tacao skin color" at bounding box center [1121, 350] width 0 height 0
click at [1086, 322] on label "sandy beach skin color" at bounding box center [1095, 321] width 46 height 46
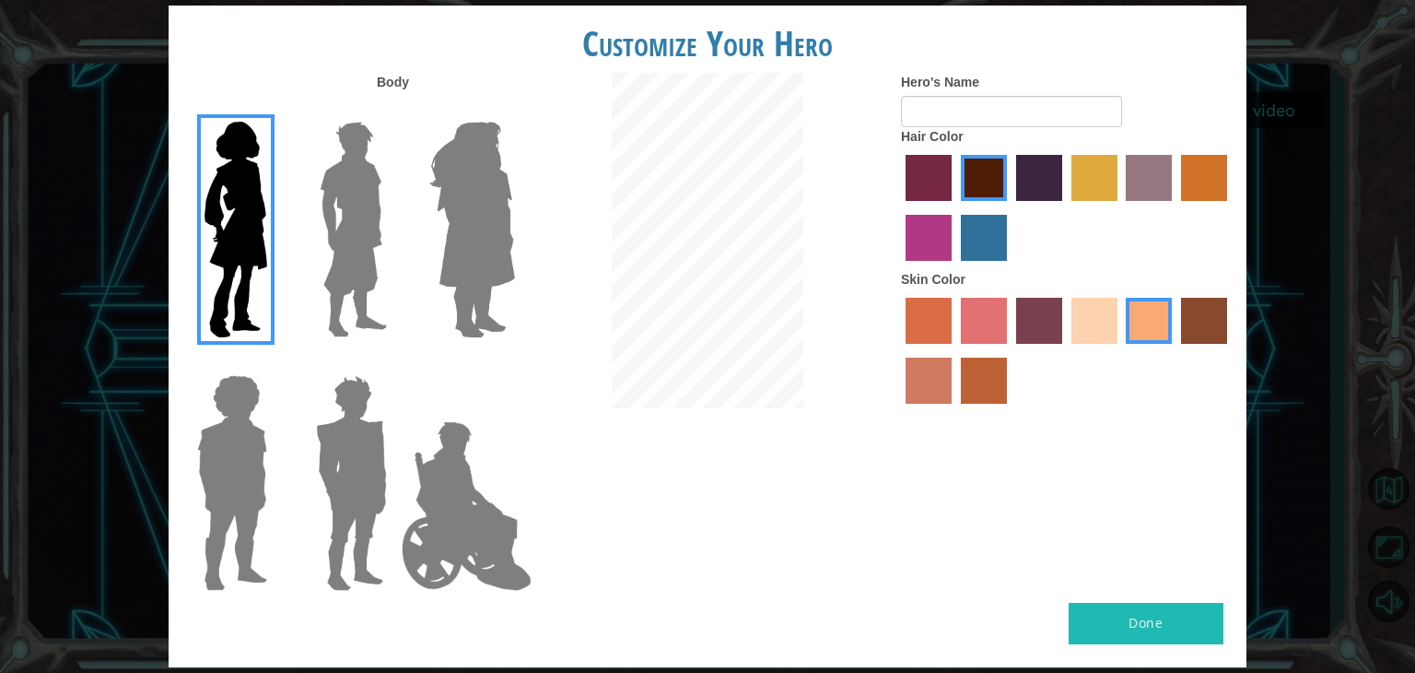
click at [1065, 350] on input "sandy beach skin color" at bounding box center [1065, 350] width 0 height 0
click at [470, 255] on img at bounding box center [472, 229] width 100 height 230
click at [514, 110] on input "Hero Amethyst" at bounding box center [514, 110] width 0 height 0
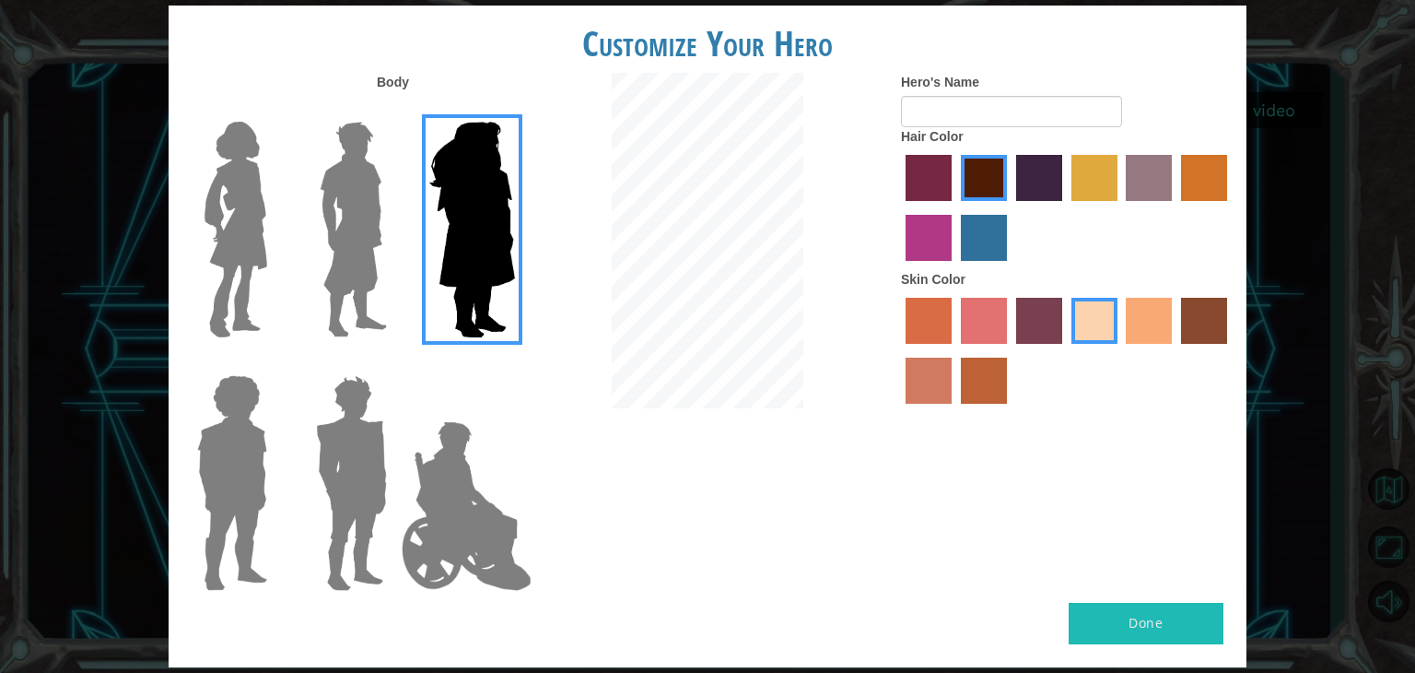
click at [217, 249] on img at bounding box center [235, 229] width 77 height 230
click at [275, 110] on input "Hero Connie" at bounding box center [275, 110] width 0 height 0
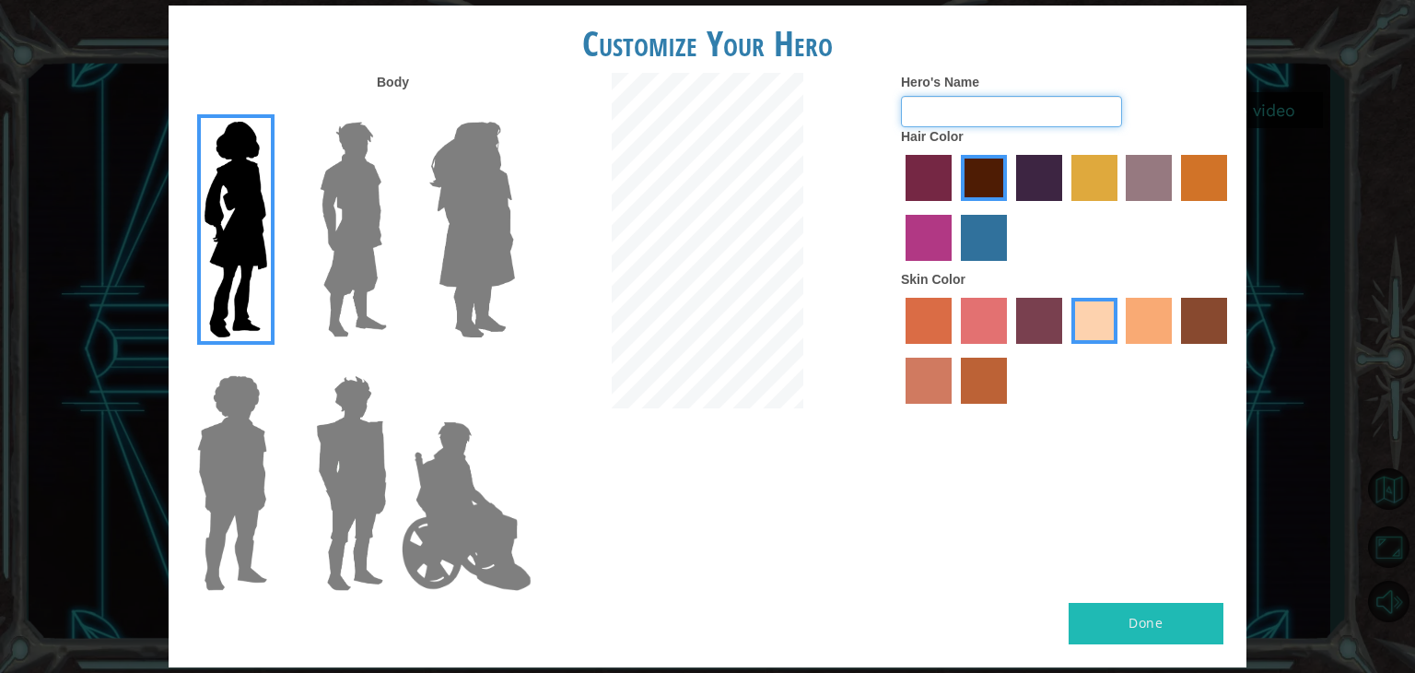
click at [957, 104] on input "Hero's Name" at bounding box center [1011, 111] width 221 height 31
type input "Tete"
click at [1149, 629] on button "Done" at bounding box center [1146, 623] width 155 height 41
